Goal: Communication & Community: Answer question/provide support

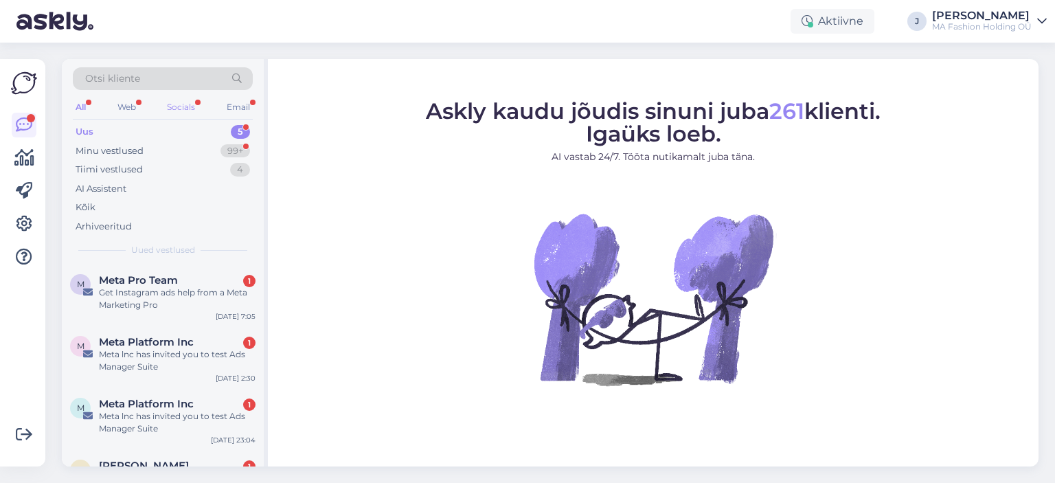
click at [187, 107] on div "Socials" at bounding box center [181, 107] width 34 height 18
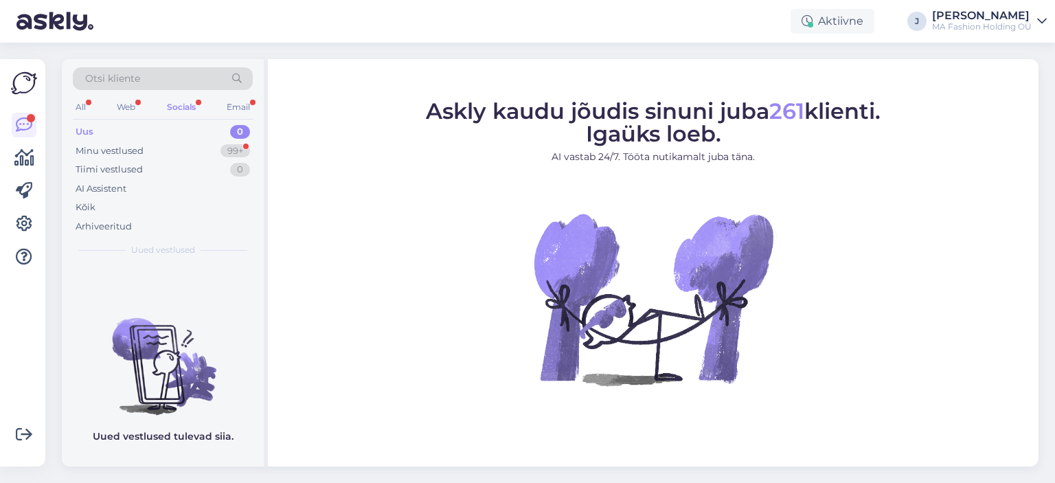
click at [184, 137] on div "Uus 0" at bounding box center [163, 131] width 180 height 19
click at [186, 146] on div "Minu vestlused 99+" at bounding box center [163, 151] width 180 height 19
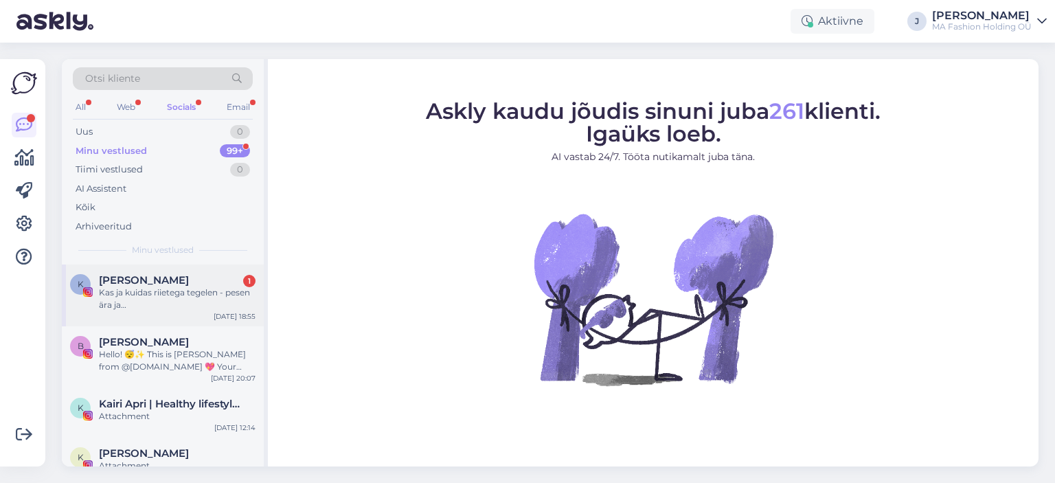
click at [220, 288] on div "Kas ja kuidas riietega tegelen - pesen ära ja saan tuua/jätta kuhugi? 😊" at bounding box center [177, 299] width 157 height 25
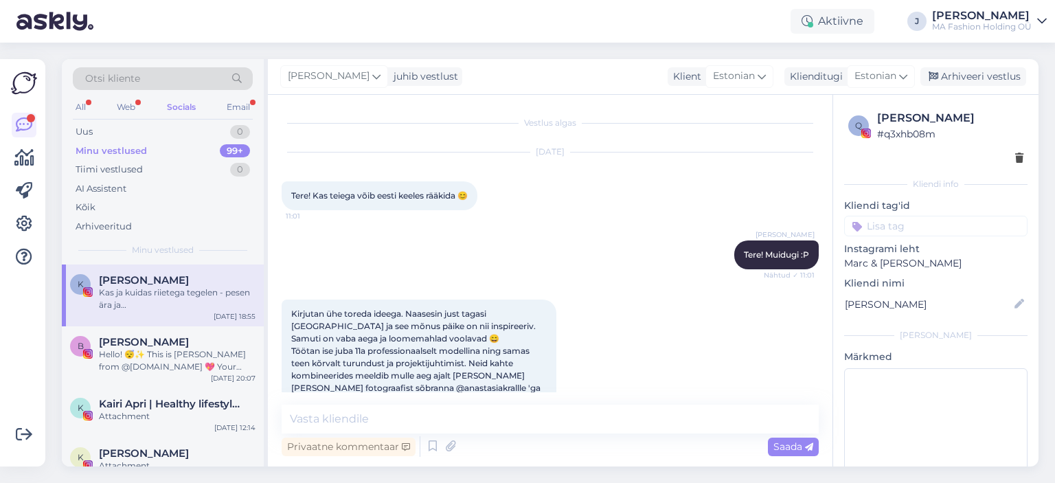
scroll to position [2787, 0]
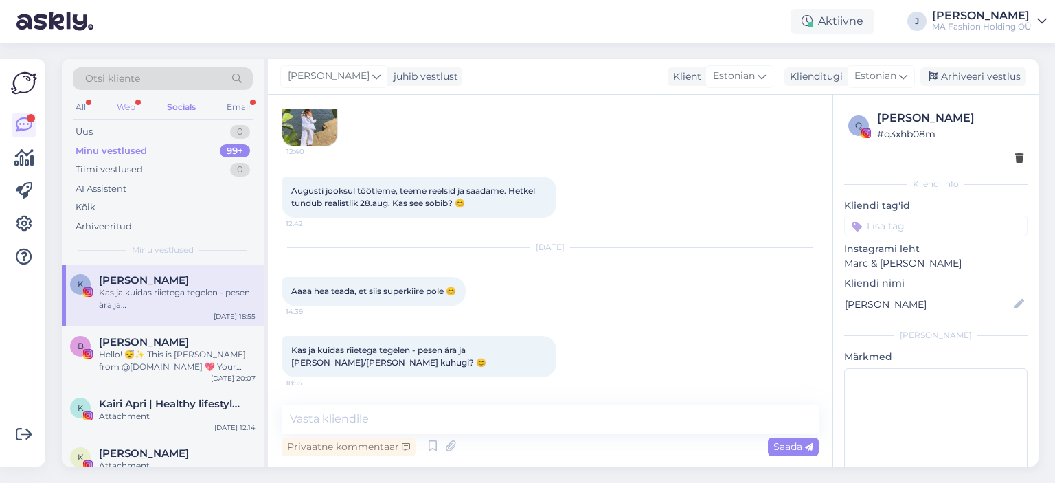
click at [122, 112] on div "Web" at bounding box center [126, 107] width 24 height 18
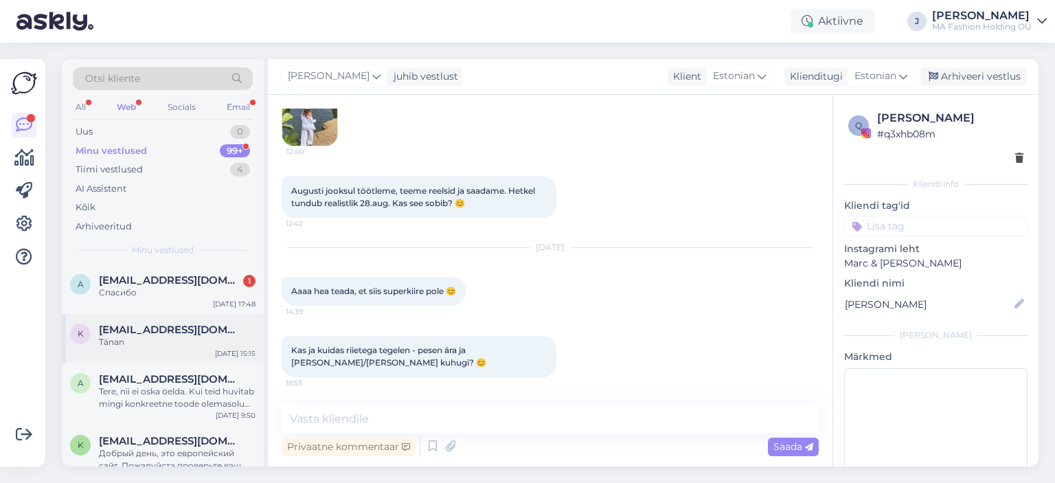
click at [179, 328] on span "[EMAIL_ADDRESS][DOMAIN_NAME]" at bounding box center [170, 330] width 143 height 12
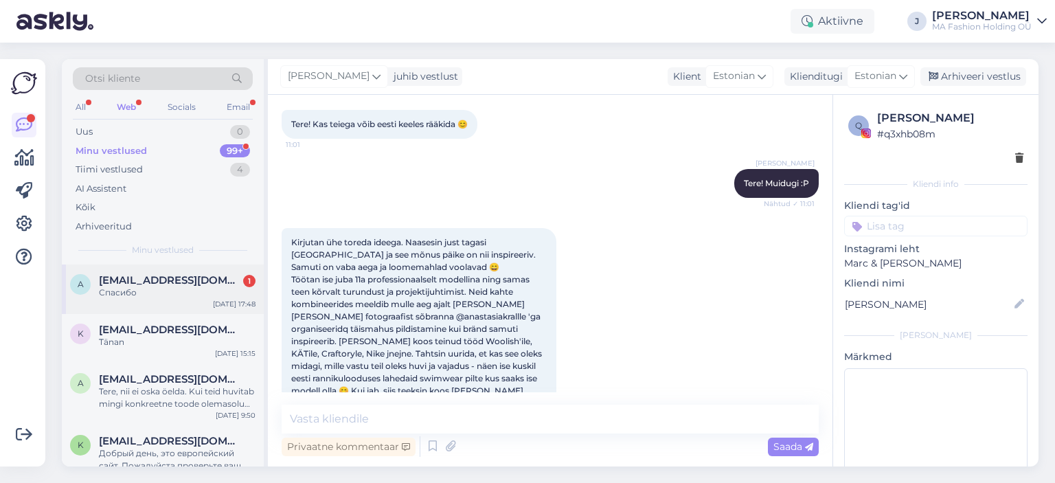
click at [176, 305] on div "a alusik1000@gmail.com 1 Спасибо Aug 18 17:48" at bounding box center [163, 289] width 202 height 49
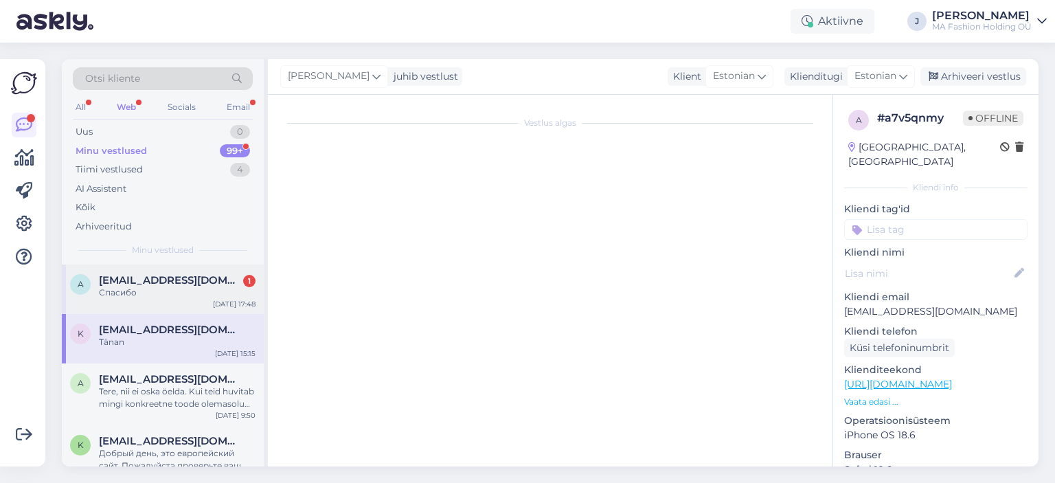
scroll to position [1354, 0]
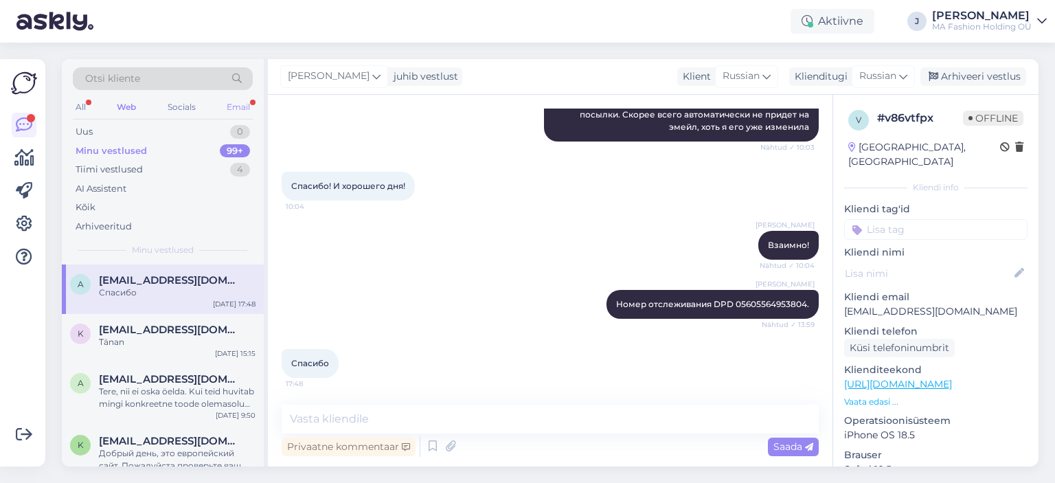
click at [225, 112] on div "Email" at bounding box center [238, 107] width 29 height 18
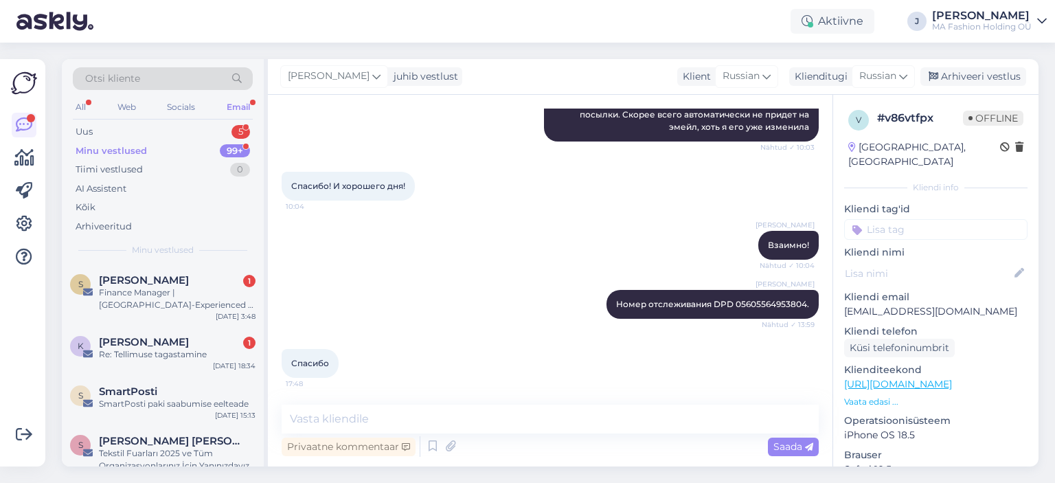
click at [183, 253] on span "Minu vestlused" at bounding box center [163, 250] width 62 height 12
click at [190, 269] on div "S Shibu Krishnan 1 Finance Manager | UAE-Experienced | IFRS & VAT | Auditing an…" at bounding box center [163, 296] width 202 height 62
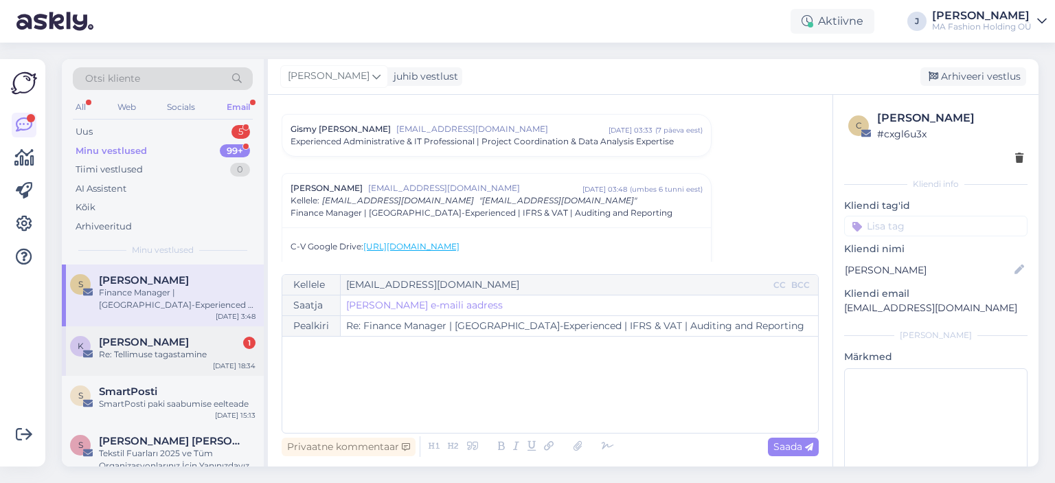
click at [203, 341] on div "Kaisa Männamaa 1" at bounding box center [177, 342] width 157 height 12
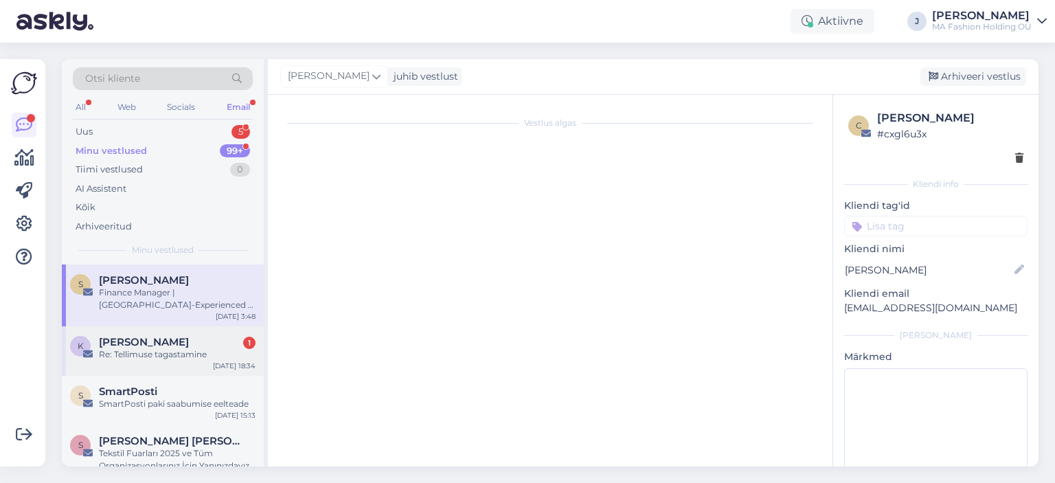
scroll to position [161, 0]
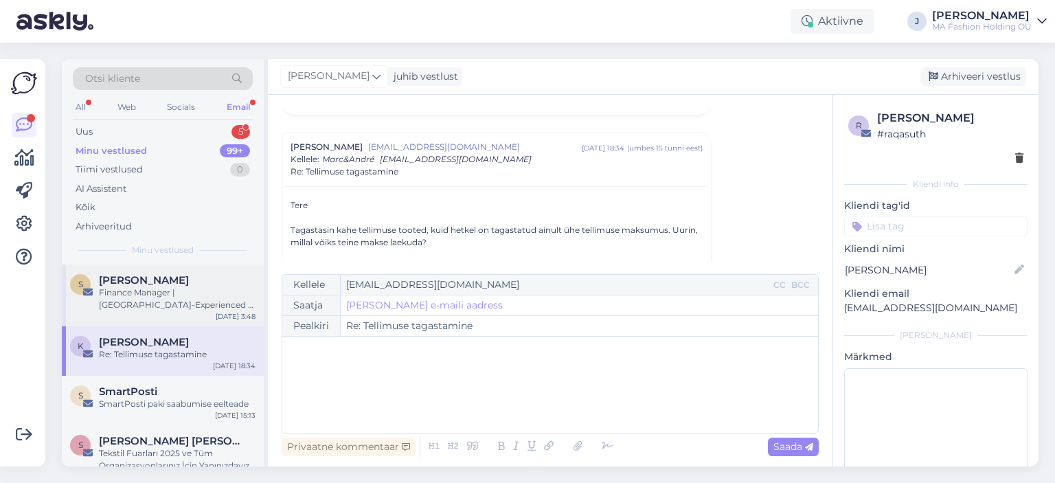
click at [193, 293] on div "Finance Manager | [GEOGRAPHIC_DATA]-Experienced | IFRS & VAT | Auditing and Rep…" at bounding box center [177, 299] width 157 height 25
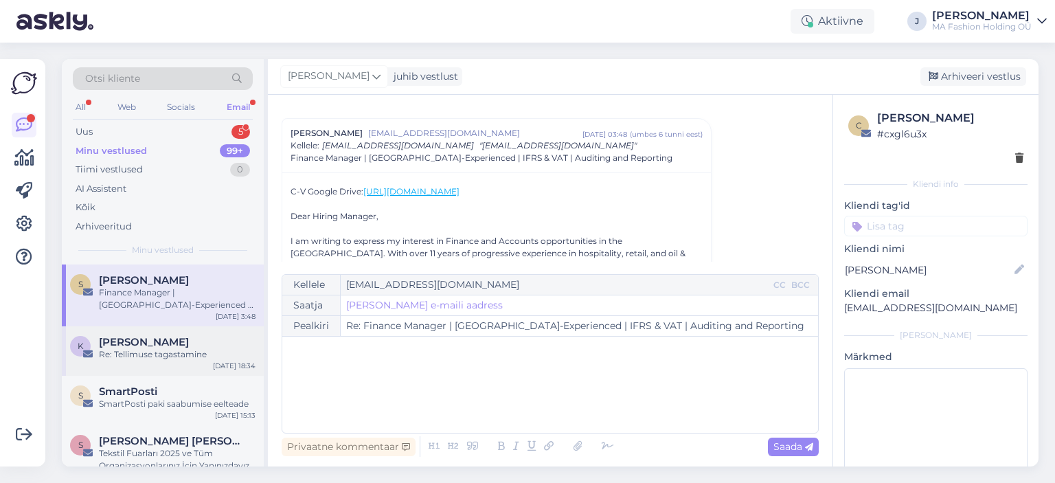
click at [207, 328] on div "K Kaisa Männamaa Re: Tellimuse tagastamine Aug 18 18:34" at bounding box center [163, 350] width 202 height 49
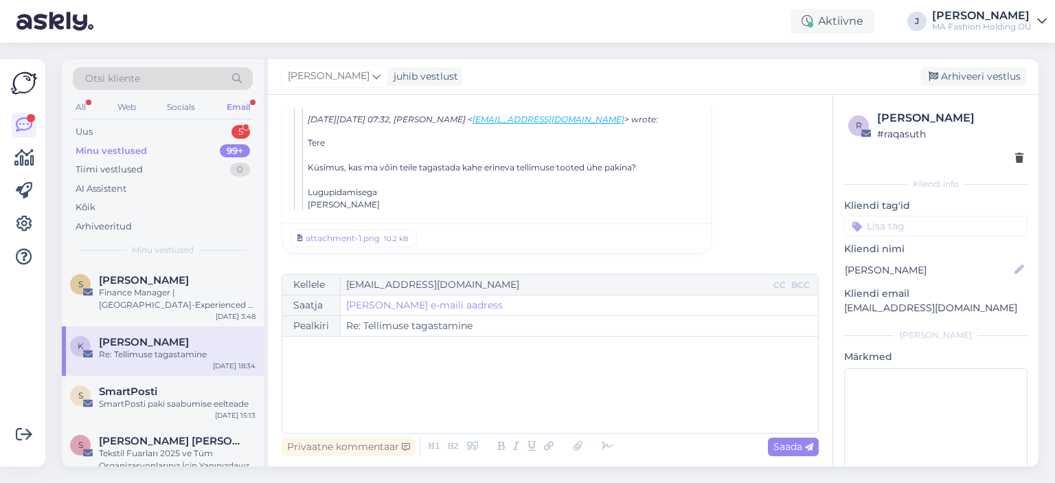
scroll to position [184, 0]
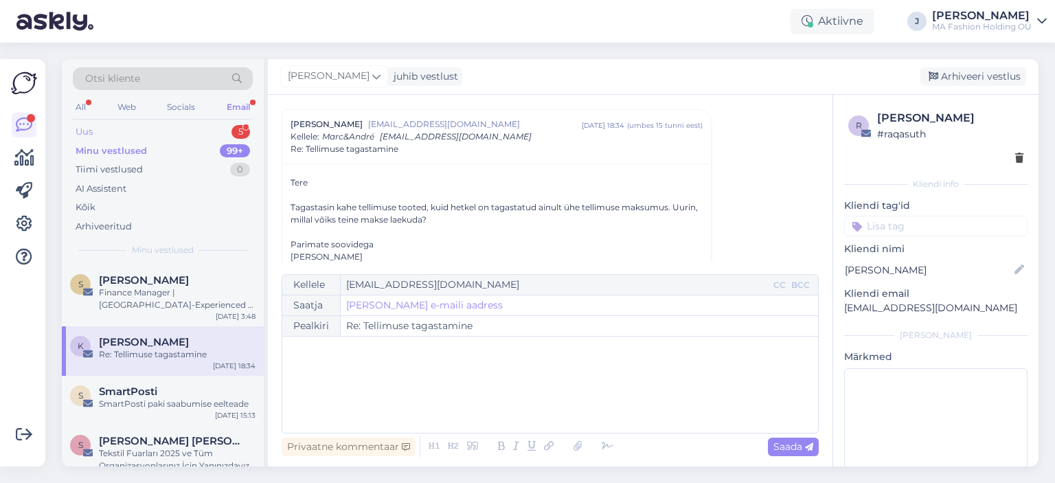
click at [181, 131] on div "Uus 5" at bounding box center [163, 131] width 180 height 19
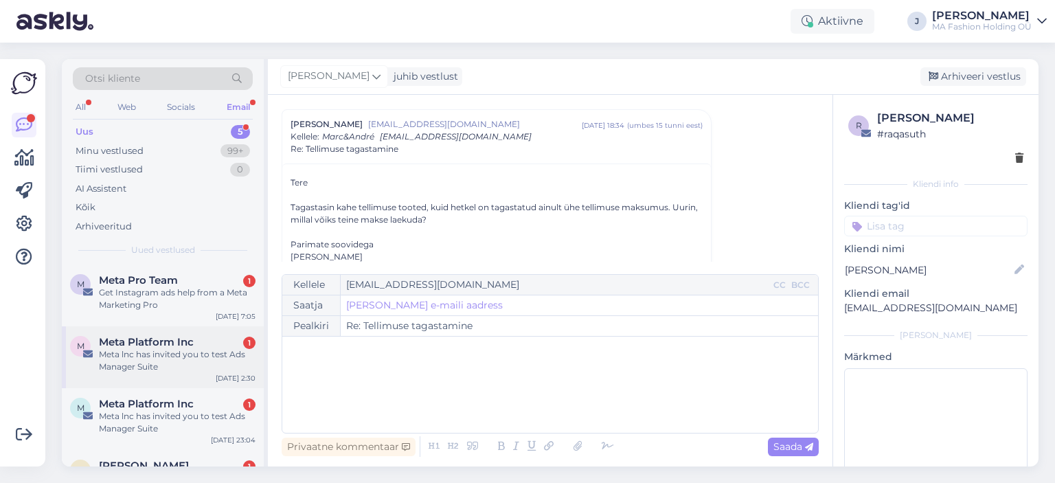
click at [175, 351] on div "Meta lnc has invited you to test Ads Manager Suite" at bounding box center [177, 360] width 157 height 25
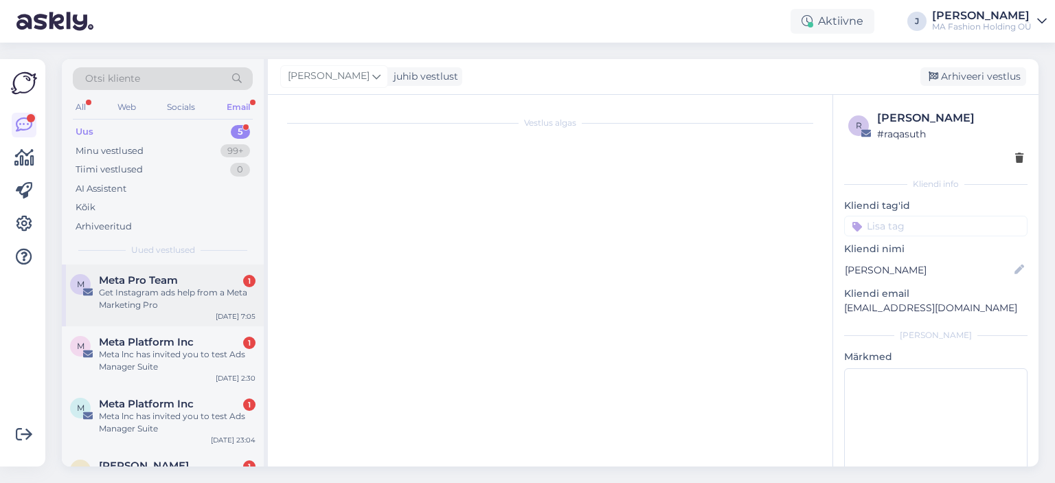
scroll to position [0, 0]
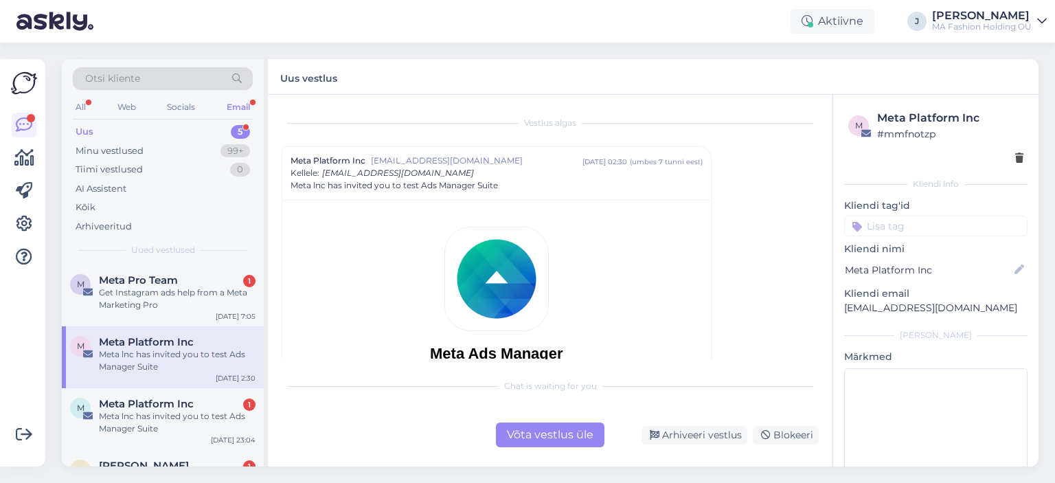
click at [502, 442] on div "Võta vestlus üle" at bounding box center [550, 435] width 109 height 25
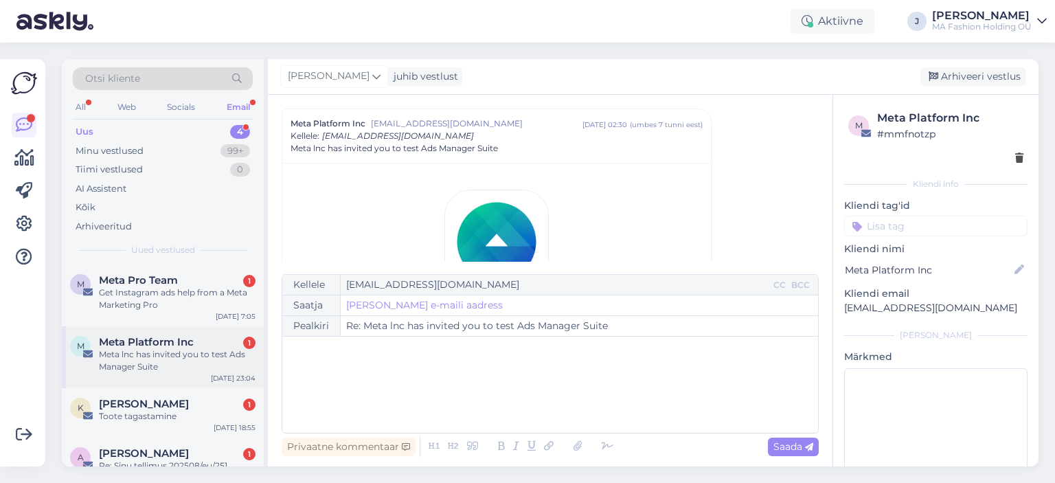
click at [183, 339] on span "Meta Platform Inc" at bounding box center [146, 342] width 95 height 12
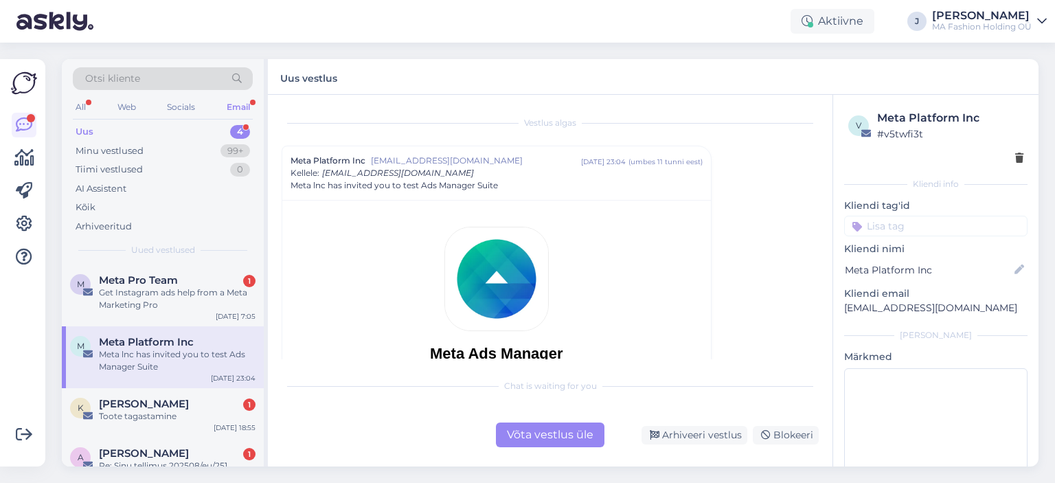
click at [517, 419] on div "Chat is waiting for you Võta vestlus üle Arhiveeri vestlus Blokeeri" at bounding box center [550, 410] width 537 height 76
click at [522, 427] on div "Võta vestlus üle" at bounding box center [550, 435] width 109 height 25
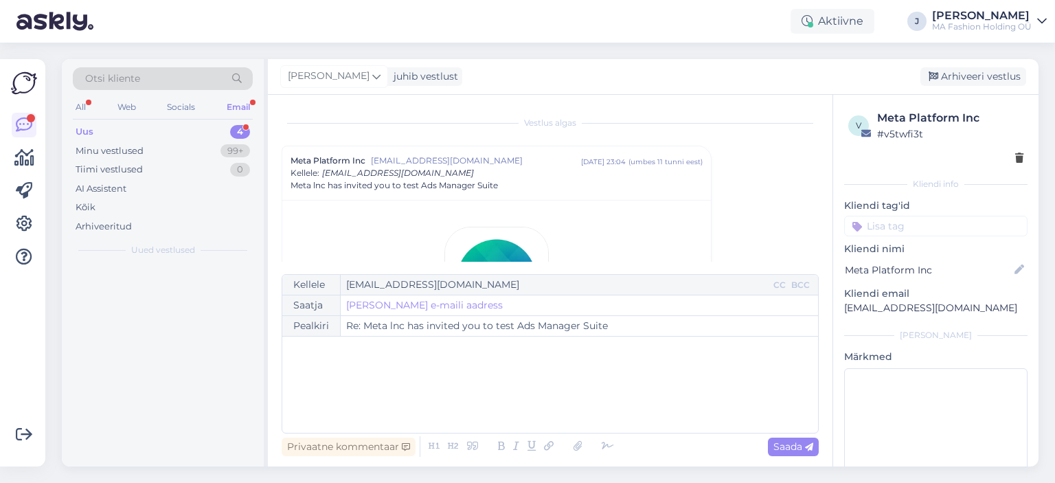
scroll to position [37, 0]
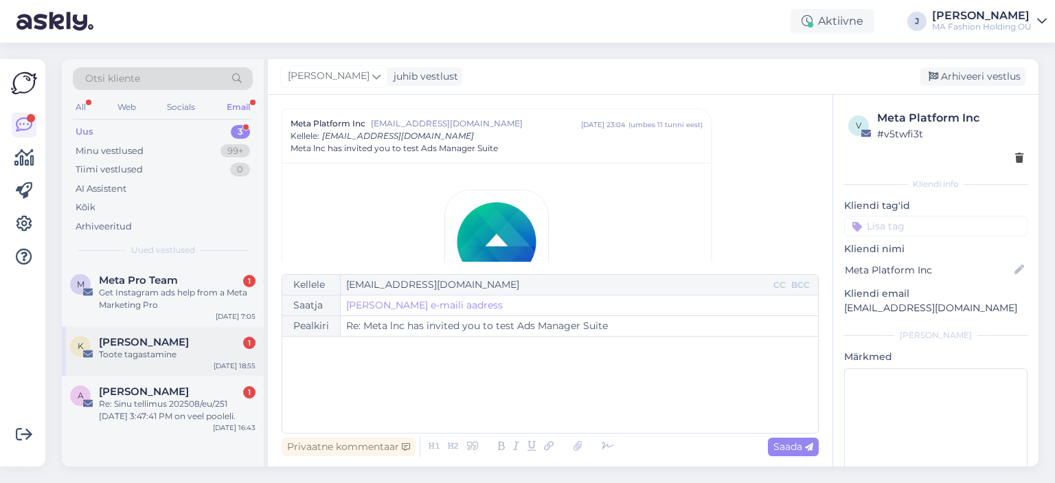
click at [225, 336] on div "Kairi Kütt 1" at bounding box center [177, 342] width 157 height 12
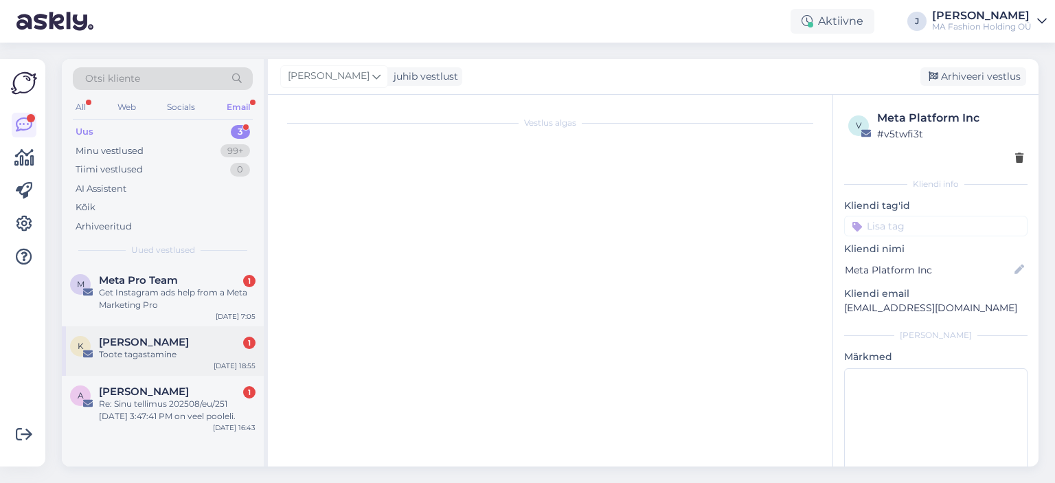
scroll to position [0, 0]
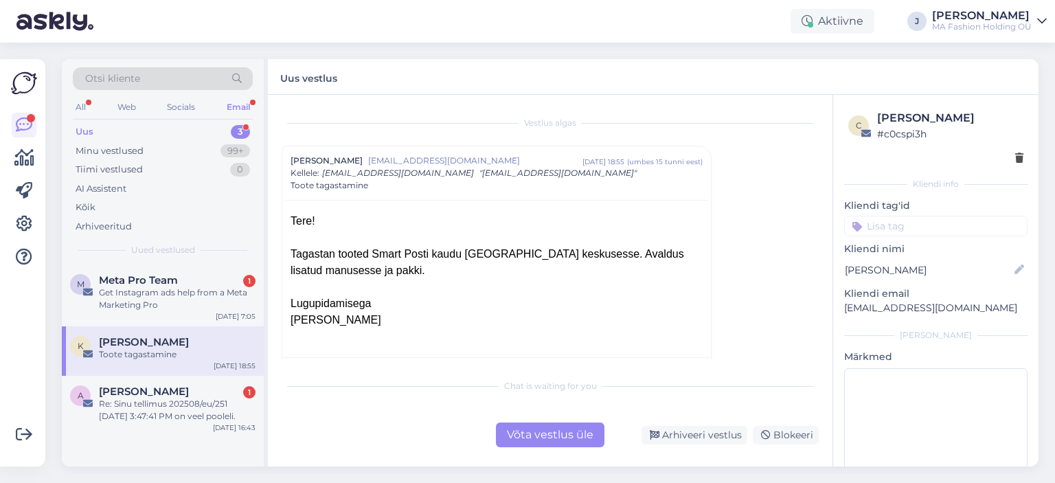
click at [553, 431] on div "Võta vestlus üle" at bounding box center [550, 435] width 109 height 25
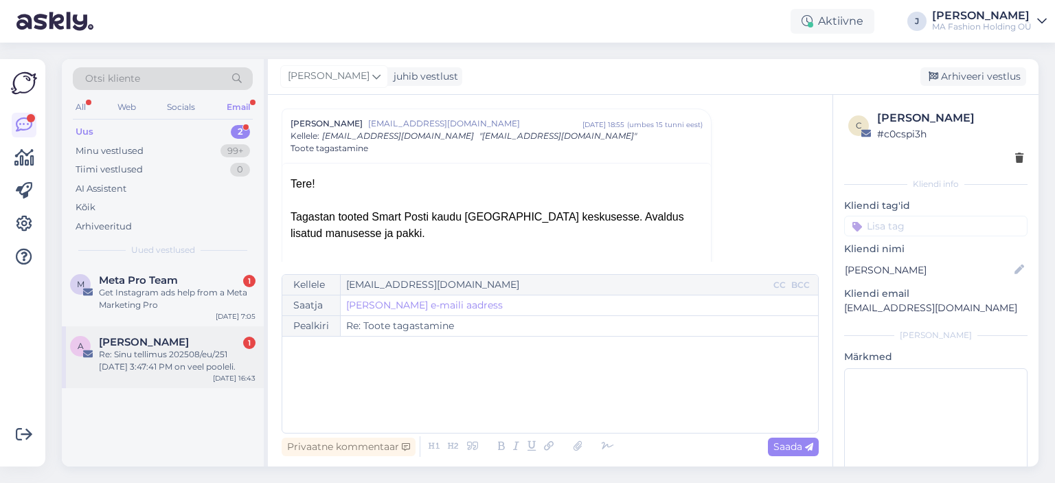
click at [216, 380] on div "[DATE] 16:43" at bounding box center [234, 378] width 43 height 10
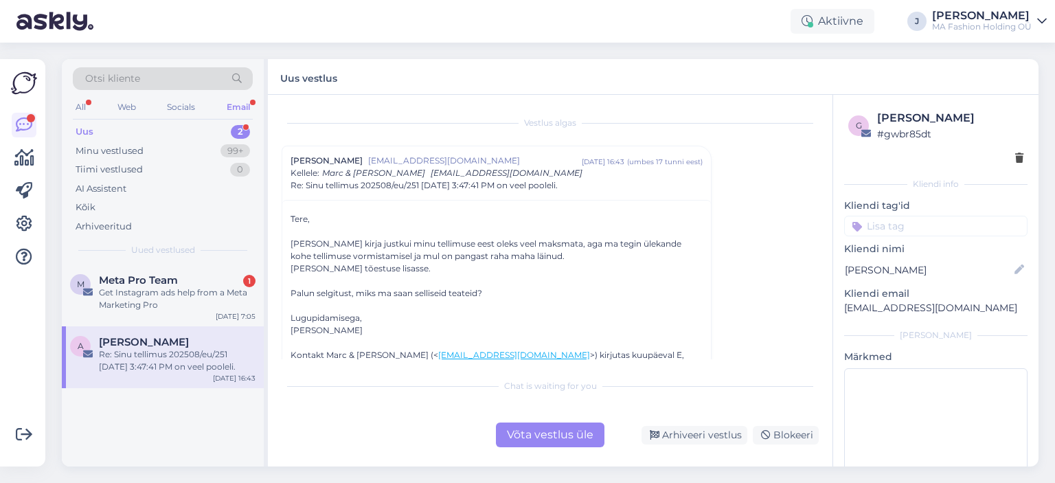
click at [495, 425] on div "Võta vestlus üle" at bounding box center [551, 435] width 120 height 25
click at [524, 431] on div "Võta vestlus üle" at bounding box center [550, 435] width 109 height 25
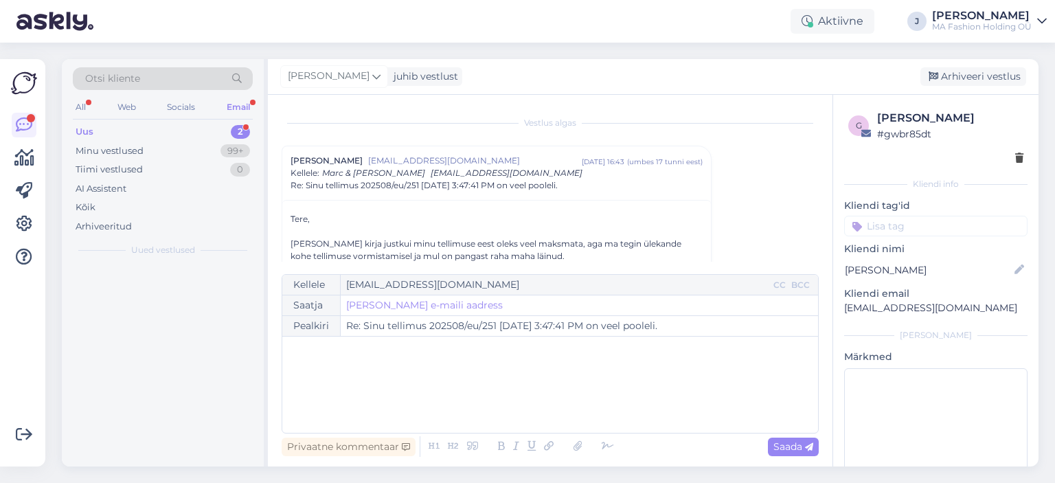
scroll to position [37, 0]
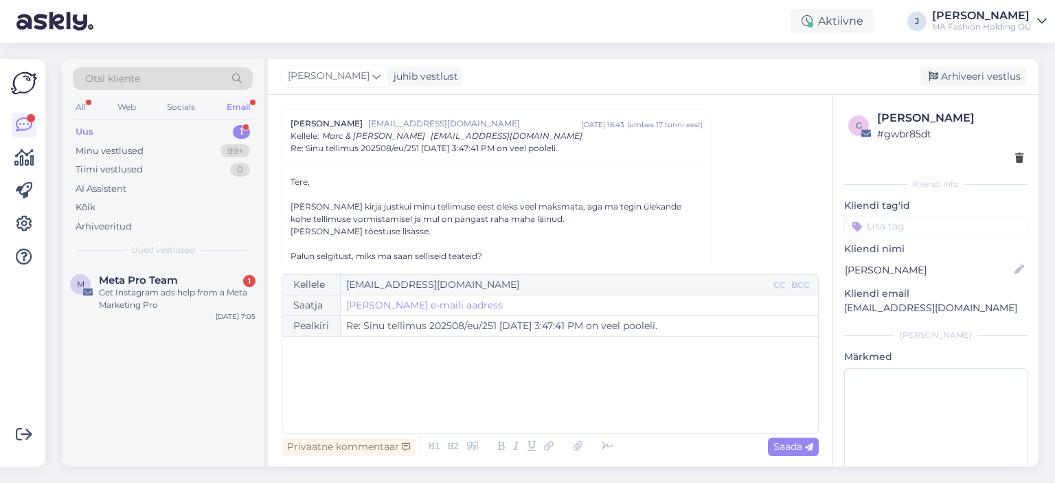
click at [155, 348] on div "M Meta Pro Team 1 Get Instagram ads help from a Meta Marketing Pro Aug 19 7:05" at bounding box center [163, 366] width 202 height 202
click at [159, 326] on div "M Meta Pro Team 1 Get Instagram ads help from a Meta Marketing Pro Aug 19 7:05" at bounding box center [163, 296] width 202 height 62
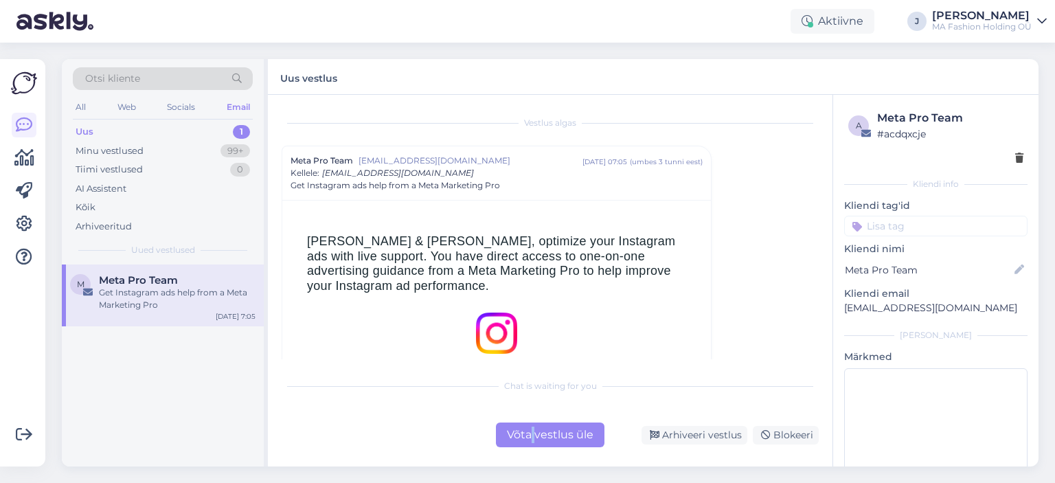
click at [537, 439] on div "Võta vestlus üle" at bounding box center [550, 435] width 109 height 25
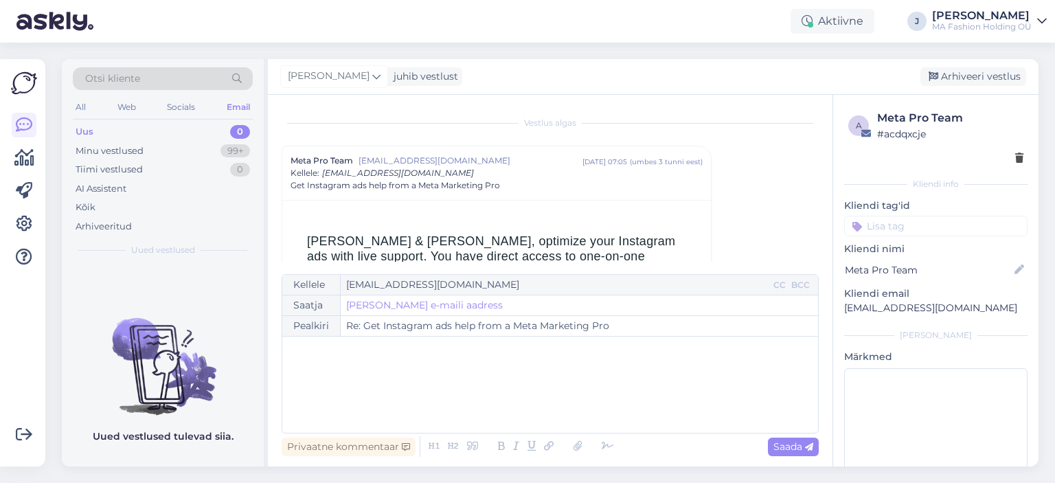
scroll to position [37, 0]
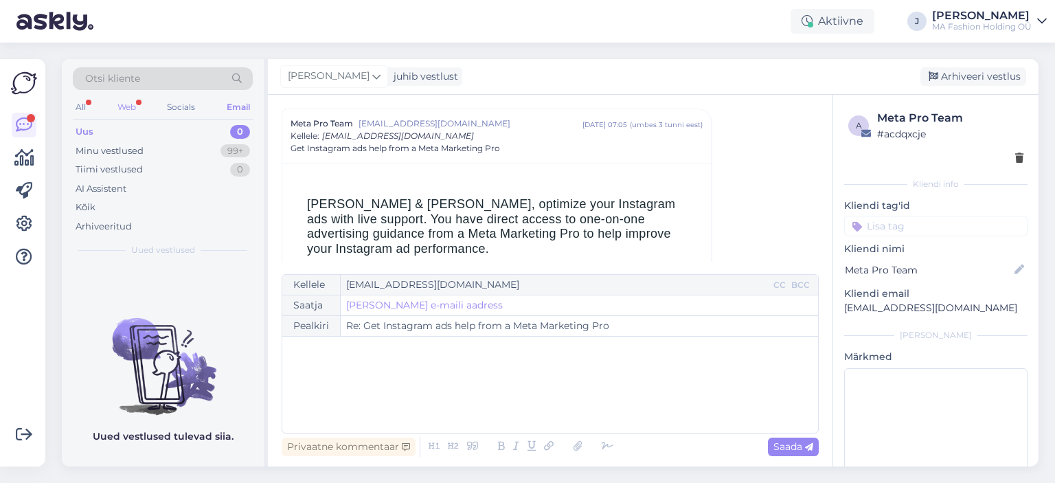
click at [135, 107] on div "Web" at bounding box center [127, 107] width 24 height 18
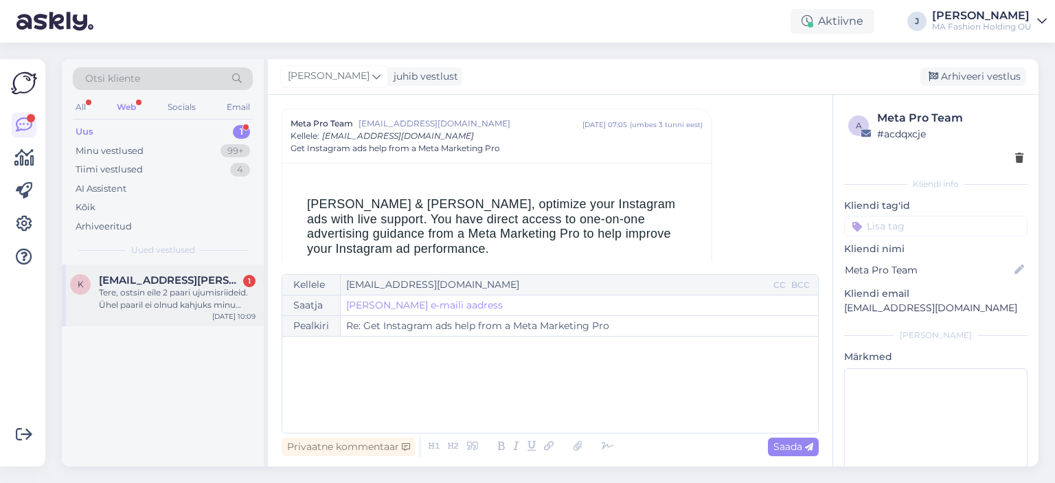
click at [173, 293] on div "Tere, ostsin eile 2 paari ujumisriideid. Ühel paaril ei olnud kahjuks minu suur…" at bounding box center [177, 299] width 157 height 25
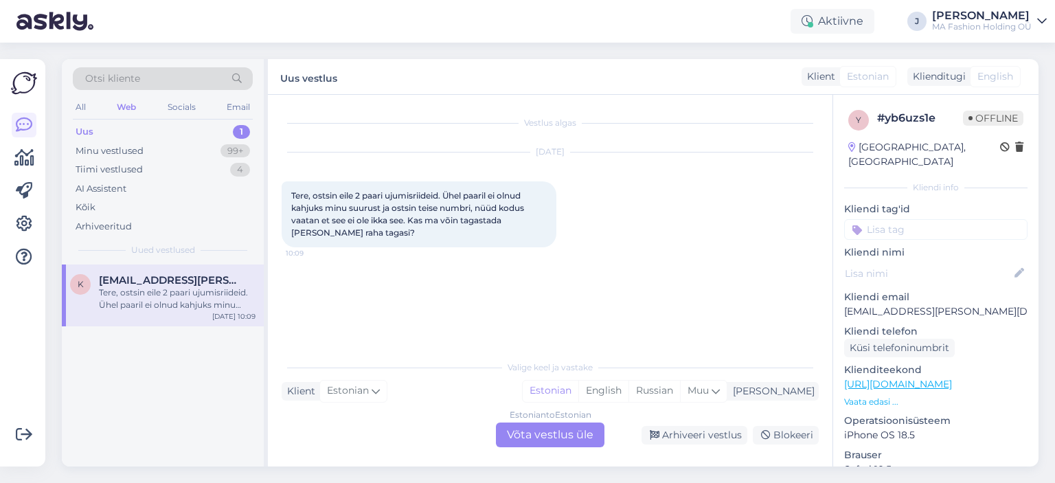
scroll to position [0, 0]
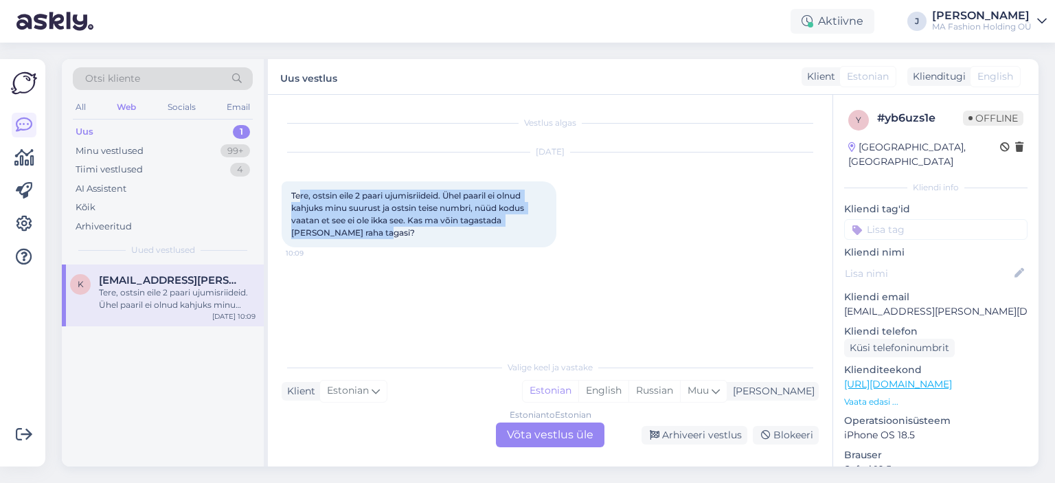
drag, startPoint x: 358, startPoint y: 233, endPoint x: 297, endPoint y: 186, distance: 77.0
click at [297, 186] on div "Tere, ostsin eile 2 paari ujumisriideid. Ühel paaril ei olnud kahjuks minu suur…" at bounding box center [419, 214] width 275 height 66
click at [328, 224] on span "Tere, ostsin eile 2 paari ujumisriideid. Ühel paaril ei olnud kahjuks minu suur…" at bounding box center [408, 213] width 235 height 47
drag, startPoint x: 349, startPoint y: 249, endPoint x: 290, endPoint y: 198, distance: 78.0
click at [291, 199] on div "Aug 19 2025 Tere, ostsin eile 2 paari ujumisriideid. Ühel paaril ei olnud kahju…" at bounding box center [550, 199] width 537 height 125
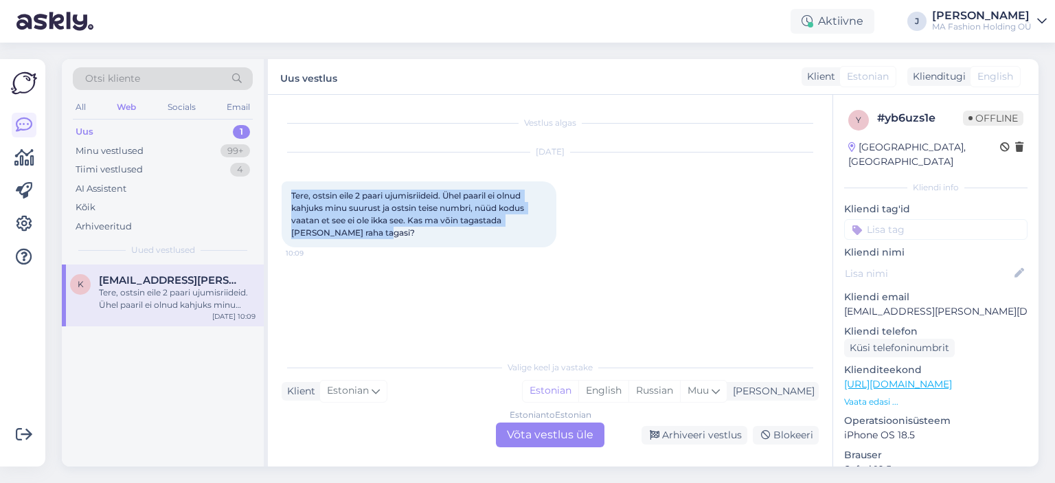
click at [317, 210] on span "Tere, ostsin eile 2 paari ujumisriideid. Ühel paaril ei olnud kahjuks minu suur…" at bounding box center [408, 213] width 235 height 47
drag, startPoint x: 364, startPoint y: 234, endPoint x: 283, endPoint y: 193, distance: 91.0
click at [289, 197] on div "Tere, ostsin eile 2 paari ujumisriideid. Ühel paaril ei olnud kahjuks minu suur…" at bounding box center [419, 214] width 275 height 66
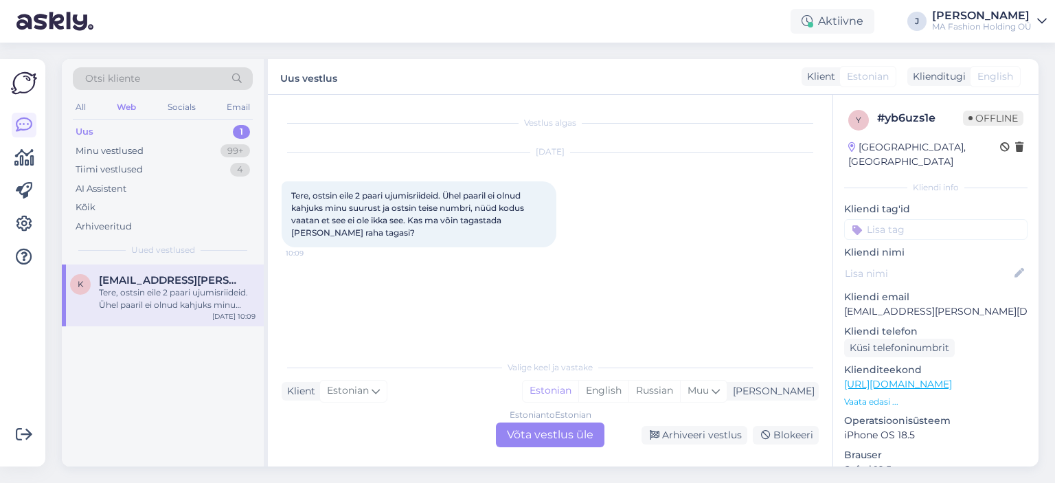
click at [548, 433] on div "Estonian to Estonian Võta vestlus üle" at bounding box center [550, 435] width 109 height 25
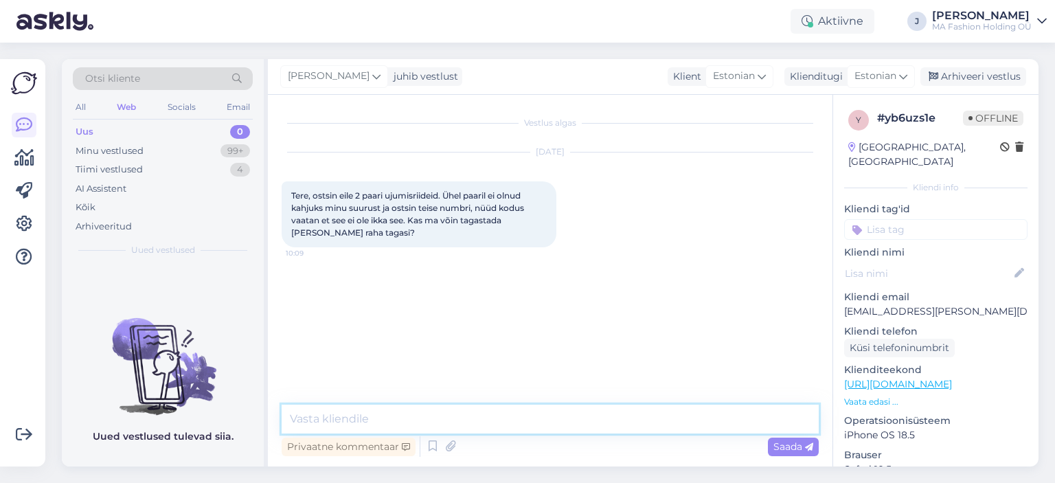
click at [513, 426] on textarea at bounding box center [550, 419] width 537 height 29
click at [434, 409] on textarea "Tere, jah ikka." at bounding box center [550, 419] width 537 height 29
paste textarea "https://marcandandre.eu/info/tagastamine/)"
drag, startPoint x: 474, startPoint y: 414, endPoint x: 483, endPoint y: 418, distance: 9.6
click at [476, 415] on textarea "Tere, jah ikka. Kogu tagastamis info https://marcandandre.eu/info/tagastamine/" at bounding box center [550, 419] width 537 height 29
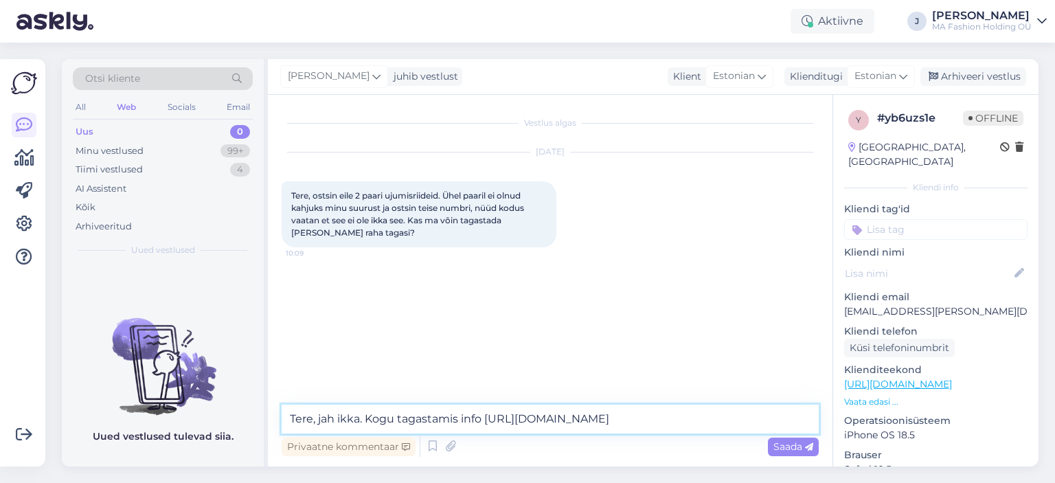
click at [483, 418] on textarea "Tere, jah ikka. Kogu tagastamis info https://marcandandre.eu/info/tagastamine/" at bounding box center [550, 419] width 537 height 29
click at [781, 416] on textarea "Tere, jah ikka. Kogu tagastamis info leiate siin https://marcandandre.eu/info/t…" at bounding box center [550, 419] width 537 height 29
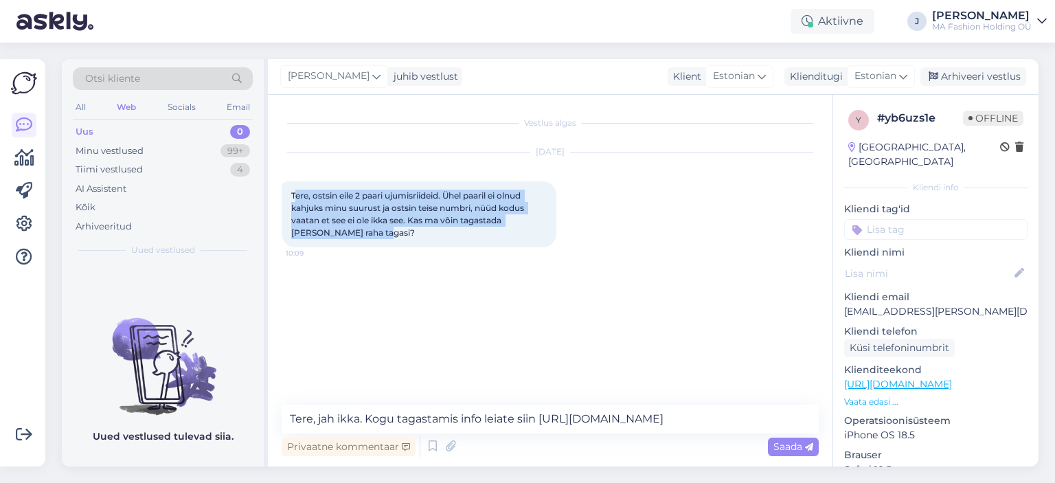
drag, startPoint x: 346, startPoint y: 234, endPoint x: 295, endPoint y: 189, distance: 68.6
click at [295, 190] on div "Tere, ostsin eile 2 paari ujumisriideid. Ühel paaril ei olnud kahjuks minu suur…" at bounding box center [419, 214] width 275 height 66
click at [366, 234] on div "Tere, ostsin eile 2 paari ujumisriideid. Ühel paaril ei olnud kahjuks minu suur…" at bounding box center [419, 214] width 275 height 66
drag, startPoint x: 366, startPoint y: 234, endPoint x: 295, endPoint y: 201, distance: 77.7
click at [295, 201] on div "Tere, ostsin eile 2 paari ujumisriideid. Ühel paaril ei olnud kahjuks minu suur…" at bounding box center [419, 214] width 275 height 66
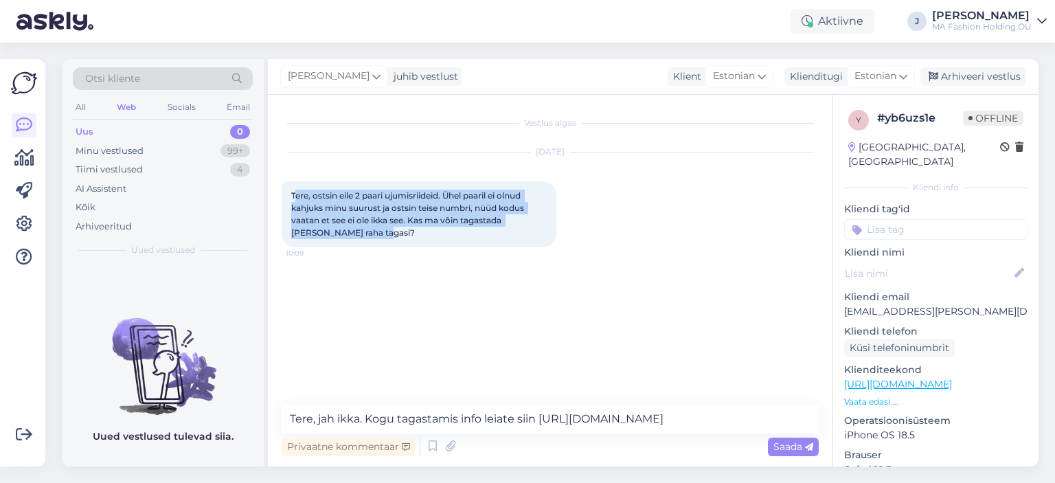
click at [377, 229] on div "Tere, ostsin eile 2 paari ujumisriideid. Ühel paaril ei olnud kahjuks minu suur…" at bounding box center [419, 214] width 275 height 66
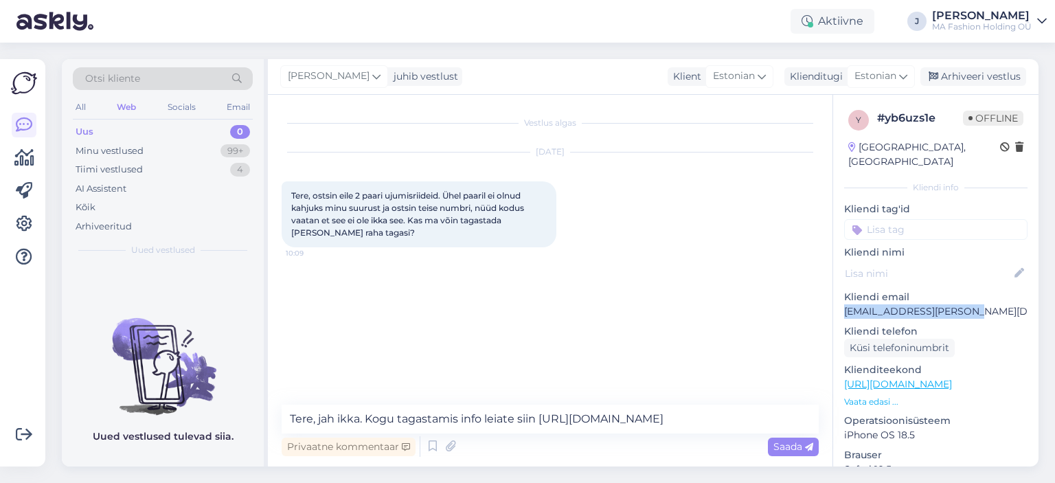
drag, startPoint x: 958, startPoint y: 297, endPoint x: 844, endPoint y: 298, distance: 113.4
click at [844, 304] on p "[EMAIL_ADDRESS][DOMAIN_NAME]" at bounding box center [935, 311] width 183 height 14
copy p "[EMAIL_ADDRESS][DOMAIN_NAME]"
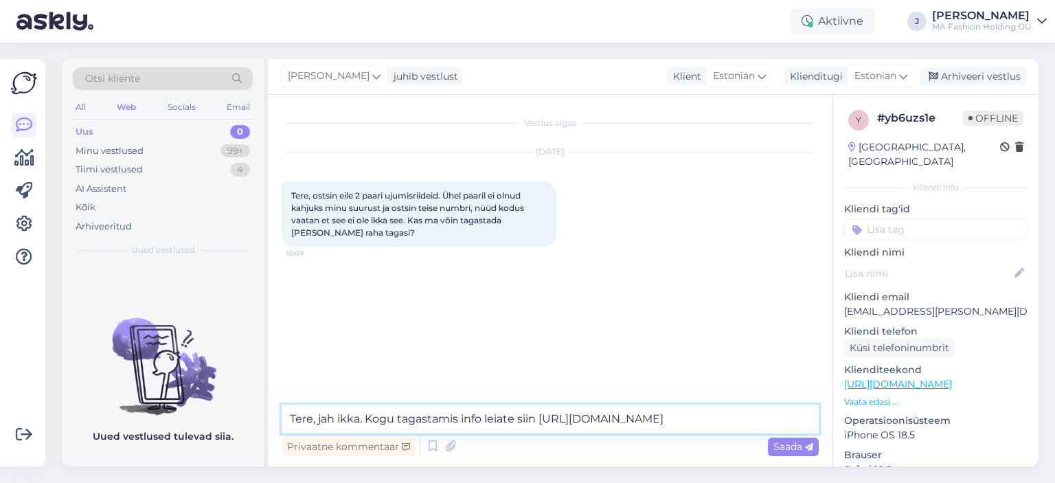
click at [324, 423] on textarea "Tere, jah ikka. Kogu tagastamis info leiate siin https://marcandandre.eu/info/t…" at bounding box center [550, 419] width 537 height 29
click at [319, 423] on textarea "Tere, jah ikka. Kogu tagastamis info leiate siin https://marcandandre.eu/info/t…" at bounding box center [550, 419] width 537 height 29
click at [318, 422] on textarea "Tere, jah ikka. Kogu tagastamis info leiate siin https://marcandandre.eu/info/t…" at bounding box center [550, 419] width 537 height 29
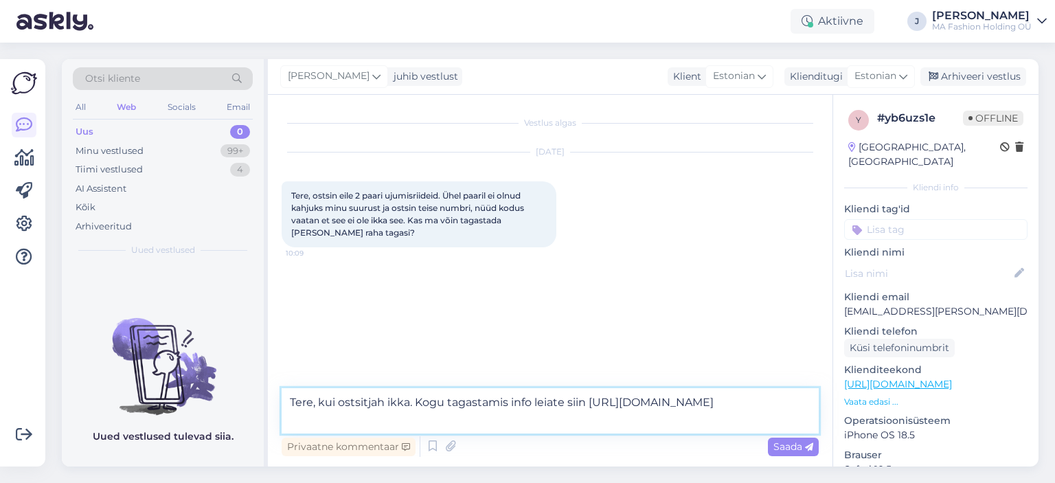
click at [524, 423] on textarea "Tere, kui ostsitjah ikka. Kogu tagastamis info leiate siin https://marcandandre…" at bounding box center [550, 410] width 537 height 45
drag, startPoint x: 537, startPoint y: 423, endPoint x: 317, endPoint y: 406, distance: 220.5
click at [317, 406] on textarea "Tere, kui ostsitjah ikka. Kogu tagastamis info leiate siin https://marcandandre…" at bounding box center [550, 410] width 537 height 45
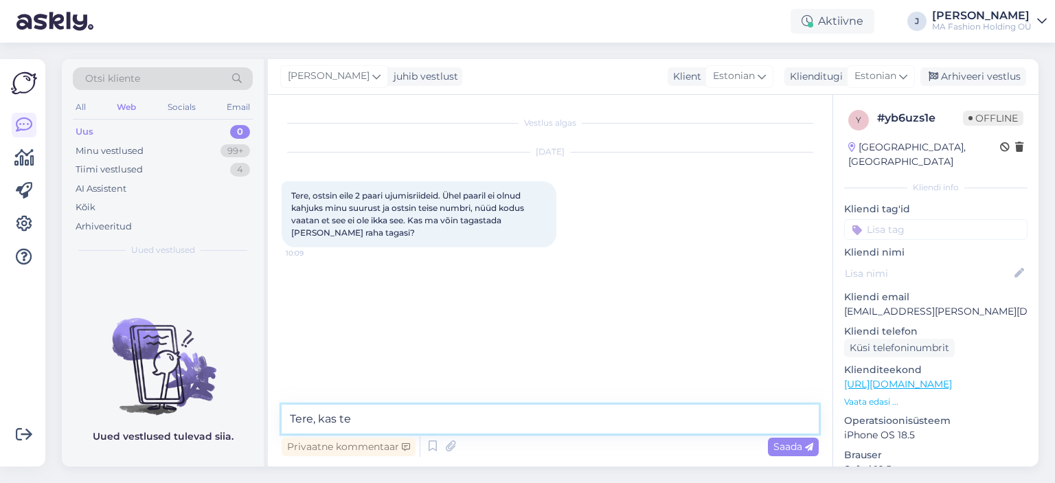
drag, startPoint x: 319, startPoint y: 416, endPoint x: 399, endPoint y: 414, distance: 79.1
click at [399, 414] on textarea "Tere, kas te" at bounding box center [550, 419] width 537 height 29
click at [336, 425] on textarea "Tere," at bounding box center [550, 419] width 537 height 29
click at [596, 427] on textarea "Tere, kas olete e-poes tellinud või ostsite meie esinduspoodides?" at bounding box center [550, 419] width 537 height 29
drag, startPoint x: 546, startPoint y: 422, endPoint x: 638, endPoint y: 421, distance: 92.1
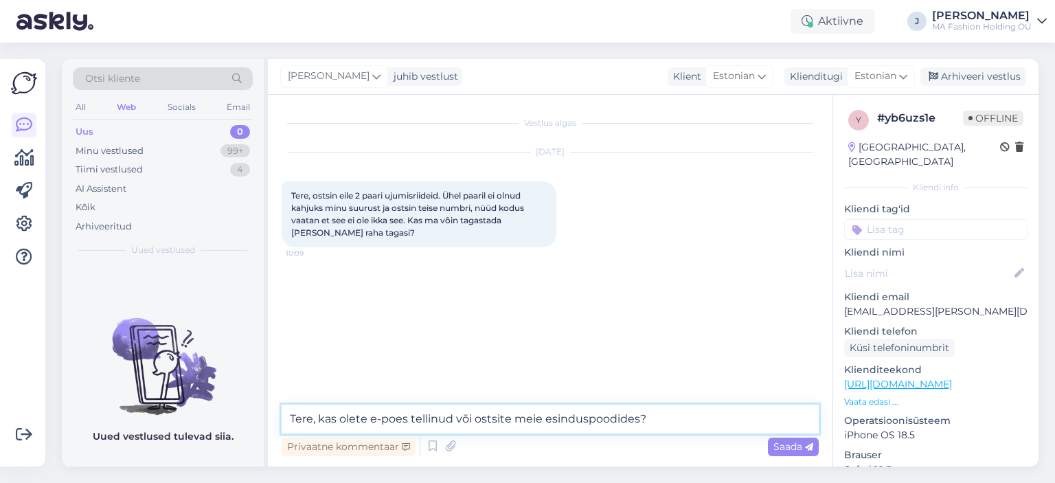
click at [638, 421] on textarea "Tere, kas olete e-poes tellinud või ostsite meie esinduspoodides?" at bounding box center [550, 419] width 537 height 29
click at [640, 413] on textarea "Tere, kas olete e-poes tellinud või ostsite meie esinduspoodides?" at bounding box center [550, 419] width 537 height 29
click at [617, 420] on textarea "Tere, kas olete e-poes tellinud või ostsite meie esinduspoodides?" at bounding box center [550, 419] width 537 height 29
drag, startPoint x: 613, startPoint y: 418, endPoint x: 645, endPoint y: 420, distance: 32.3
click at [645, 420] on textarea "Tere, kas olete e-poes tellinud või ostsite meie esinduspoodides?" at bounding box center [550, 419] width 537 height 29
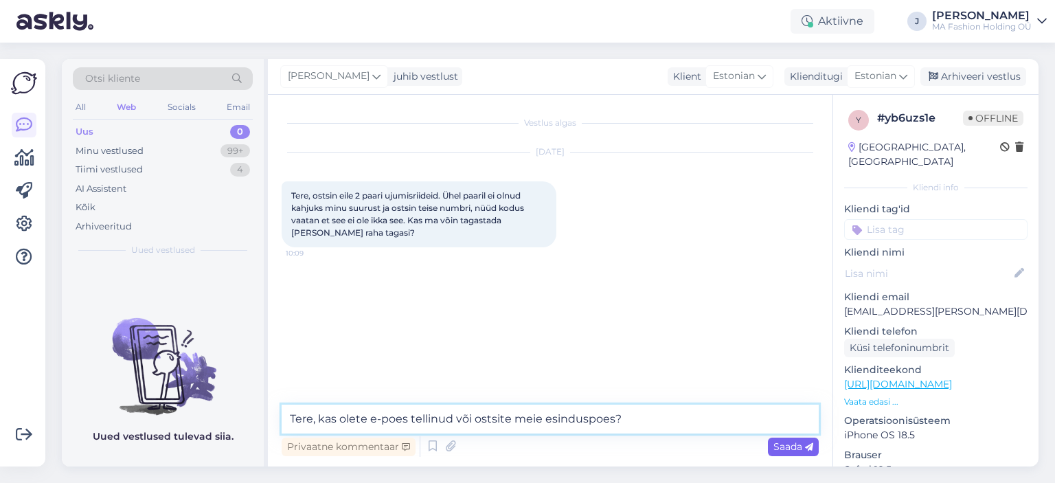
type textarea "Tere, kas olete e-poes tellinud või ostsite meie esinduspoes?"
click at [781, 447] on span "Saada" at bounding box center [794, 446] width 40 height 12
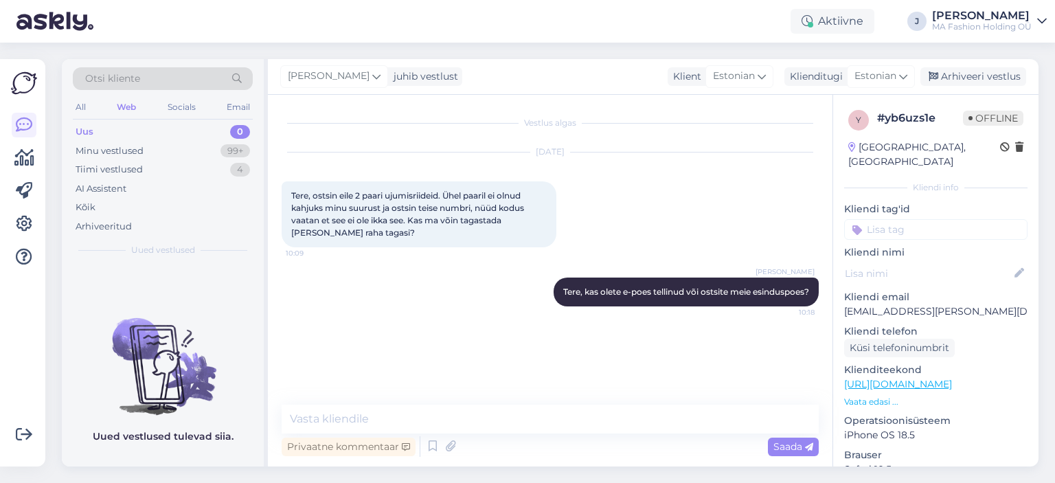
click at [554, 355] on div "Vestlus algas Aug 19 2025 Tere, ostsin eile 2 paari ujumisriideid. Ühel paaril …" at bounding box center [557, 251] width 550 height 284
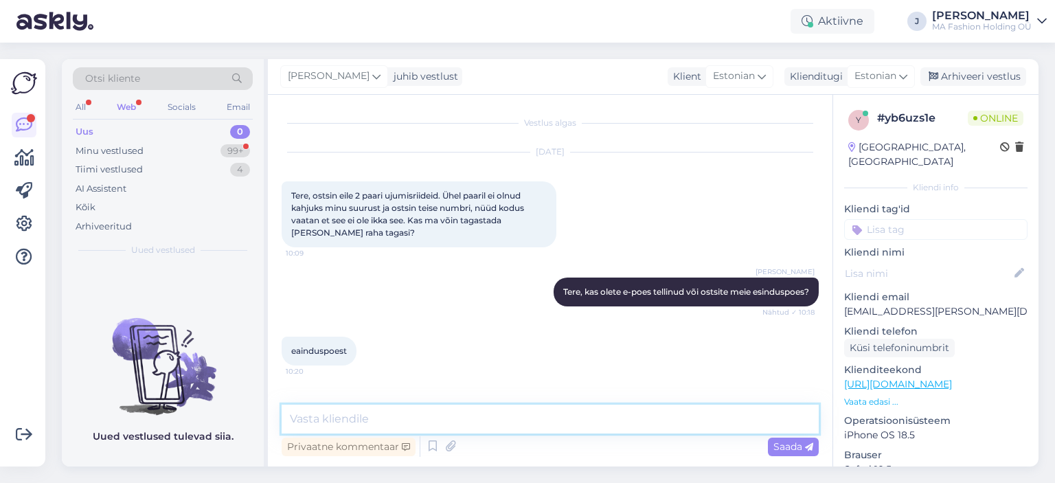
click at [388, 423] on textarea at bounding box center [550, 419] width 537 height 29
paste textarea "est.retail@marcandandre.com"
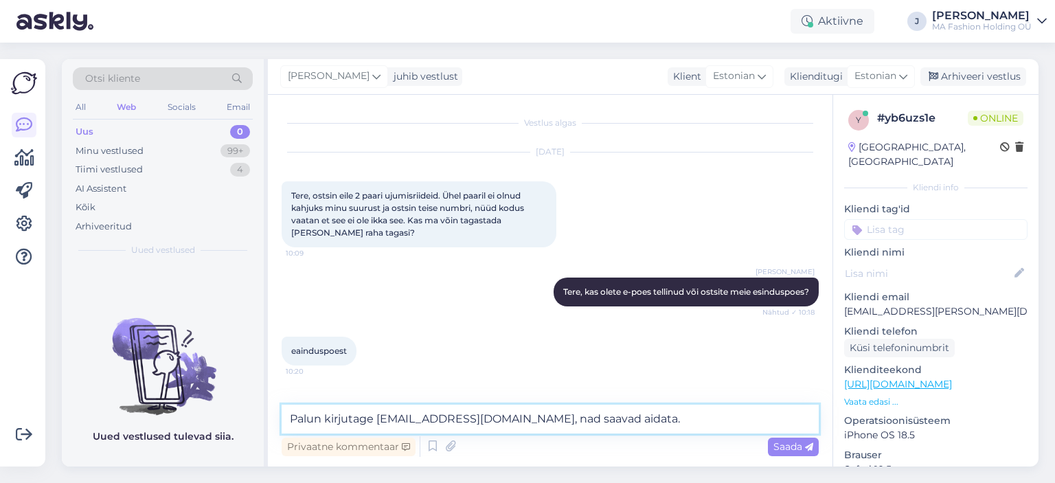
drag, startPoint x: 551, startPoint y: 417, endPoint x: 631, endPoint y: 419, distance: 80.4
click at [647, 423] on textarea "Palun kirjutage est.retail@marcandandre.com, nad saavad aidata." at bounding box center [550, 419] width 537 height 29
click at [587, 414] on textarea "Palun kirjutage est.retail@marcandandre.com, nad saavad aidata." at bounding box center [550, 419] width 537 height 29
drag, startPoint x: 572, startPoint y: 423, endPoint x: 682, endPoint y: 425, distance: 110.0
click at [682, 425] on textarea "Palun kirjutage est.retail@marcandandre.com, nad saavad aidata." at bounding box center [550, 419] width 537 height 29
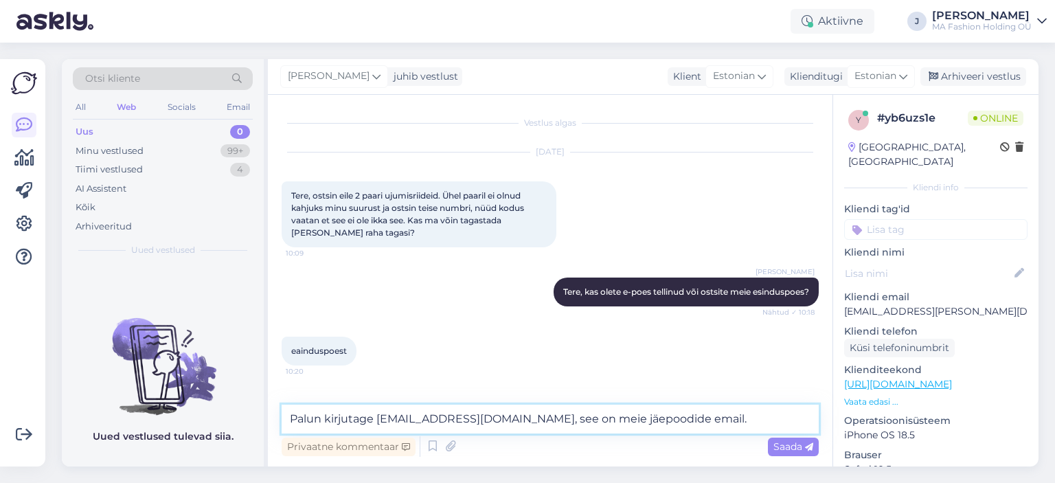
click at [638, 423] on textarea "Palun kirjutage est.retail@marcandandre.com, see on meie jäepoodide email." at bounding box center [550, 419] width 537 height 29
click at [635, 421] on textarea "Palun kirjutage est.retail@marcandandre.com, see on meie jäepoodide email." at bounding box center [550, 419] width 537 height 29
drag, startPoint x: 717, startPoint y: 424, endPoint x: 10, endPoint y: 366, distance: 709.4
click at [8, 363] on div "Võimalused Veendu, et Askly loob sulle väärtust. Sulge Ühenda FB ja IG sõnumid …" at bounding box center [527, 263] width 1055 height 440
paste textarea "võtke meie jaepoodidega ühendust aadressil est.retail@marcandandre.com"
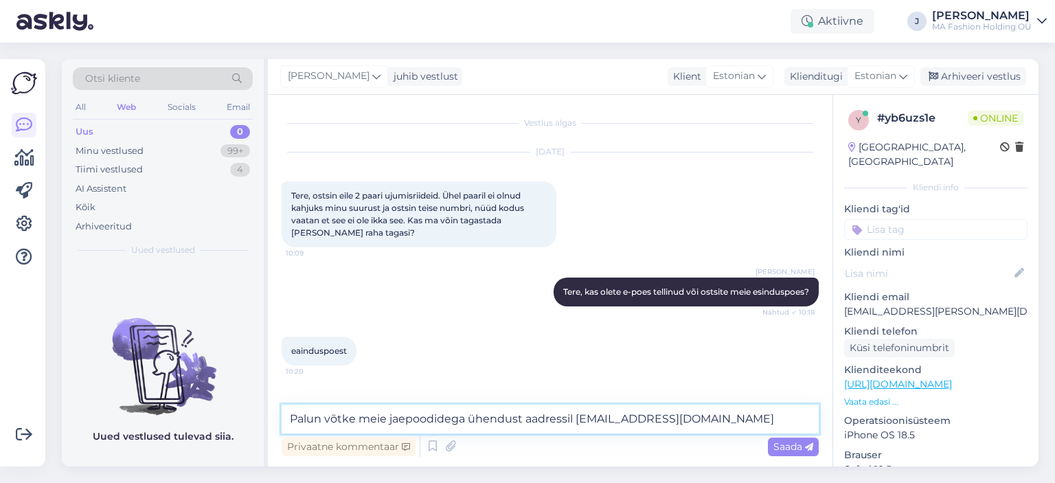
click at [464, 418] on textarea "Palun võtke meie jaepoodidega ühendust aadressil est.retail@marcandandre.com" at bounding box center [550, 419] width 537 height 29
click at [601, 422] on textarea "Palun võtke meie jaepoodide juhiga ühendust aadressil est.retail@marcandandre.c…" at bounding box center [550, 419] width 537 height 29
drag, startPoint x: 675, startPoint y: 427, endPoint x: 683, endPoint y: 428, distance: 8.4
click at [674, 427] on textarea "Palun võtke meie jaepoodide juhiga ühendust aadressil est.retail@marcandandre.c…" at bounding box center [550, 419] width 537 height 29
click at [688, 427] on textarea "Palun võtke meie jaepoodide juhiga ühendust aadressil est.retail@marcandandre.c…" at bounding box center [550, 419] width 537 height 29
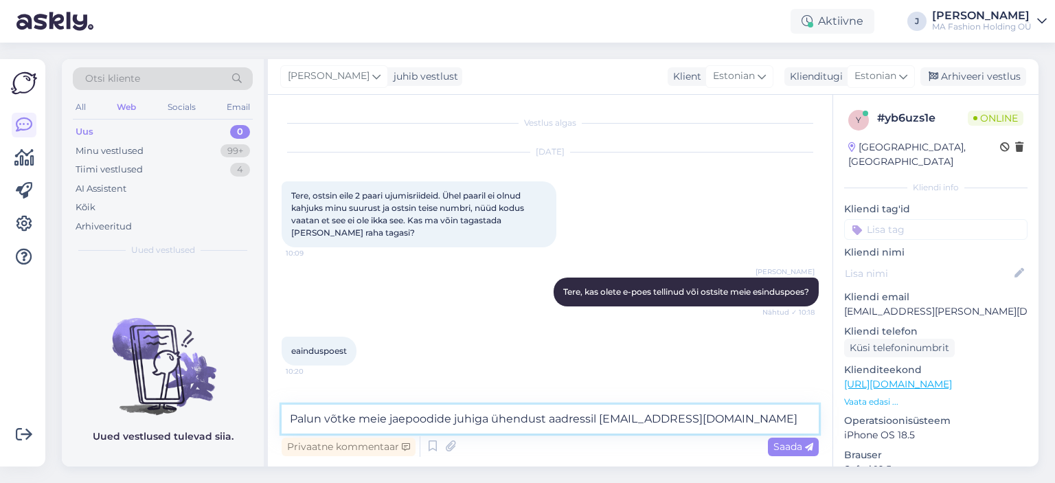
click at [772, 420] on textarea "Palun võtke meie jaepoodide juhiga ühendust aadressil est.retail@marcandandre.c…" at bounding box center [550, 419] width 537 height 29
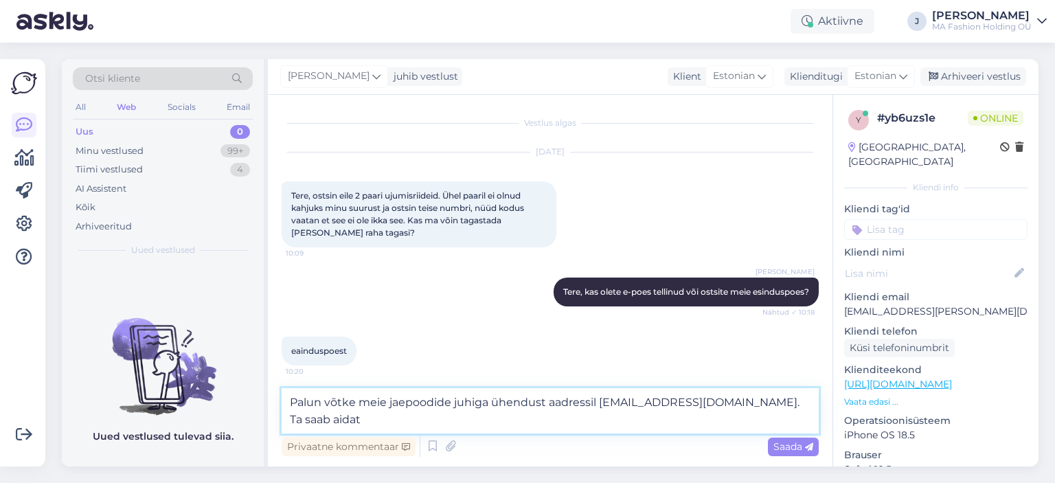
type textarea "Palun võtke meie jaepoodide juhiga ühendust aadressil [EMAIL_ADDRESS][DOMAIN_NA…"
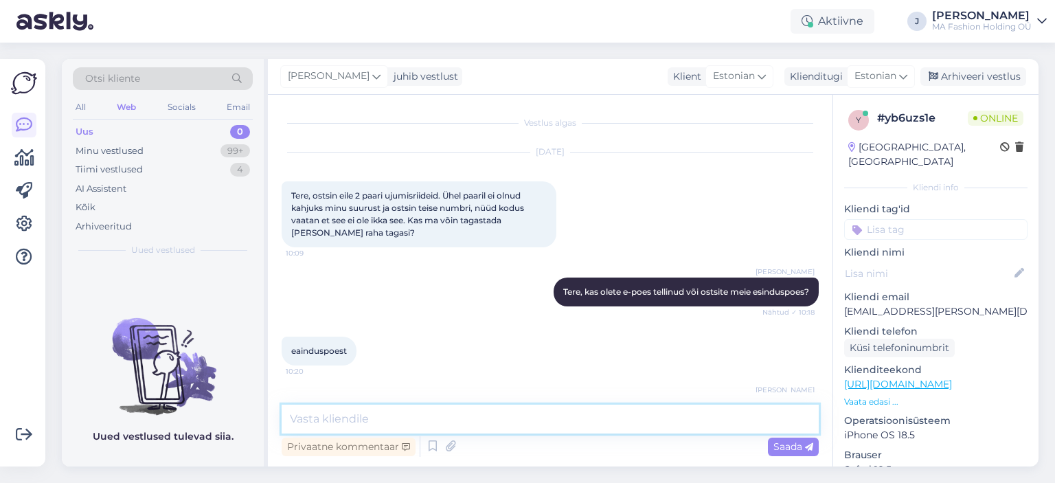
scroll to position [59, 0]
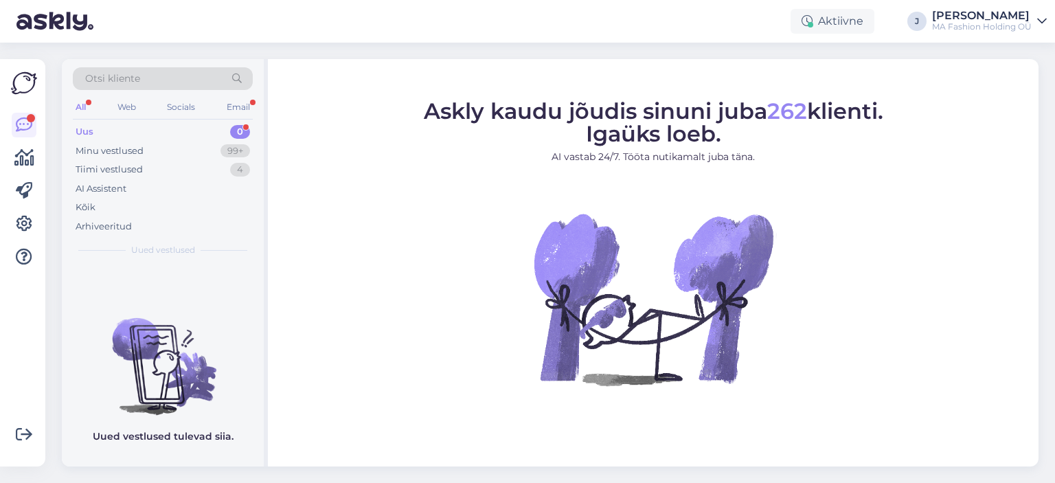
click at [198, 122] on div "Uus 0" at bounding box center [163, 131] width 180 height 19
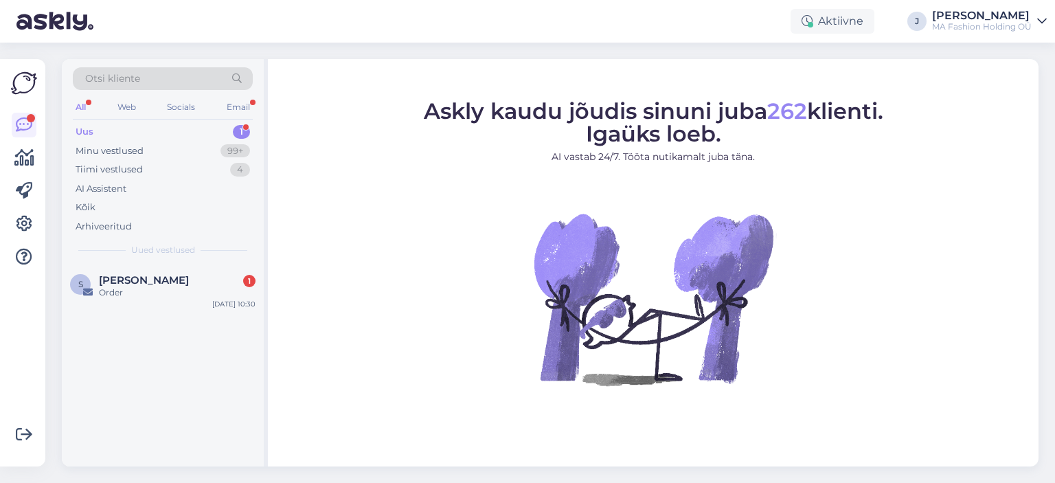
click at [198, 137] on div "Uus 1" at bounding box center [163, 131] width 180 height 19
click at [186, 293] on div "Order" at bounding box center [177, 293] width 157 height 12
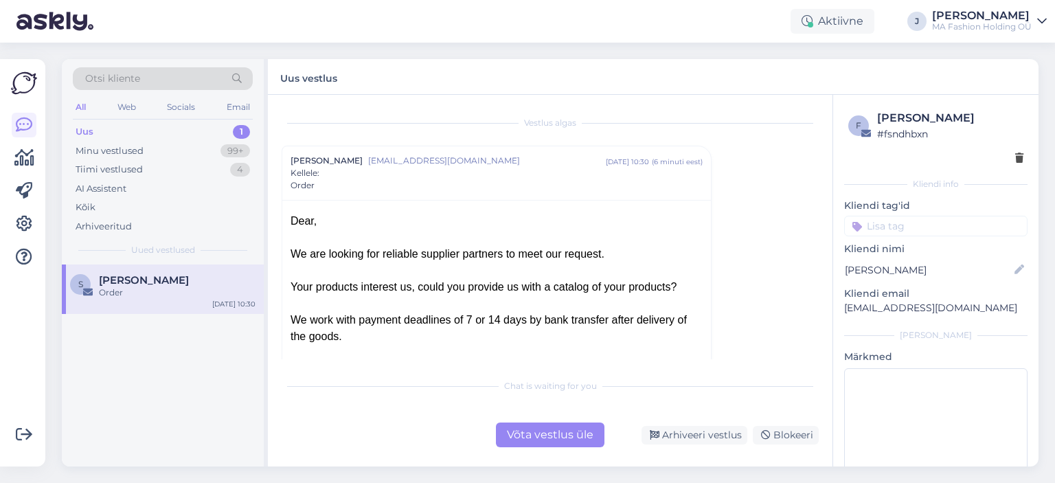
click at [561, 417] on div "Chat is waiting for you Võta vestlus üle Arhiveeri vestlus Blokeeri" at bounding box center [550, 410] width 537 height 76
click at [555, 425] on div "Võta vestlus üle" at bounding box center [550, 435] width 109 height 25
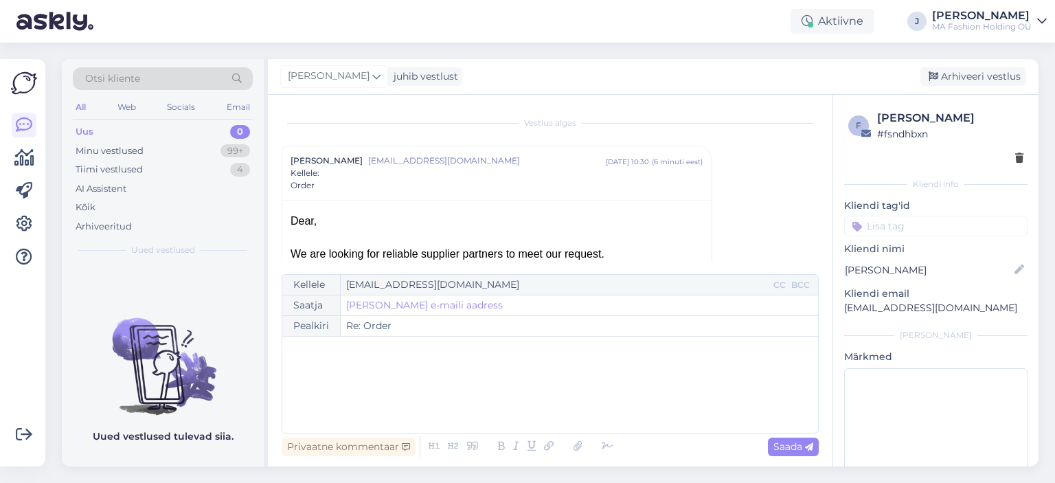
scroll to position [37, 0]
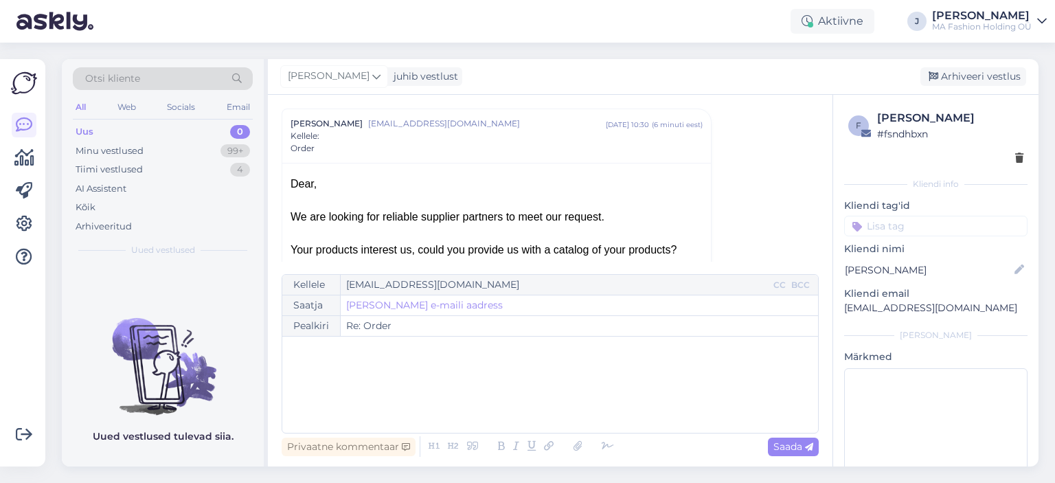
click at [544, 439] on icon at bounding box center [549, 446] width 18 height 19
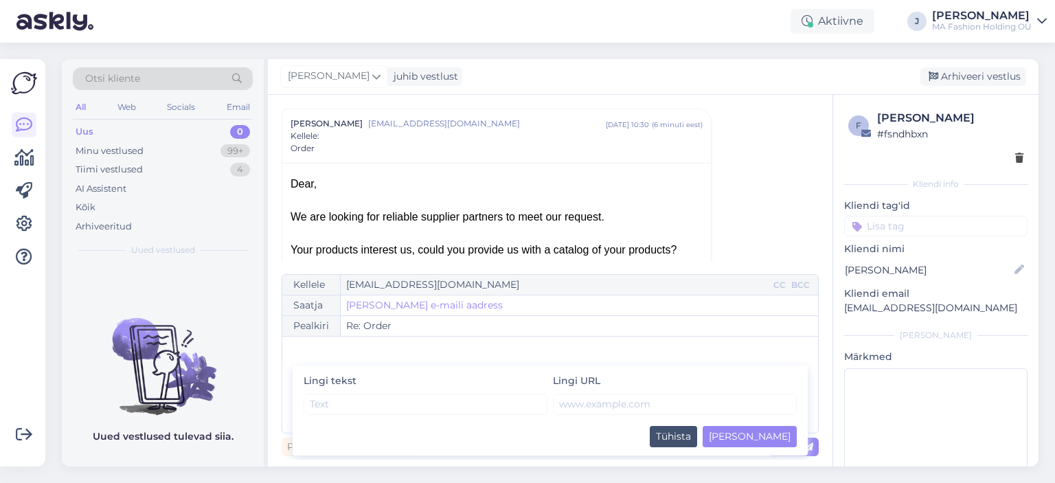
click at [500, 247] on div "Your products interest us, could you provide us with a catalog of your products?" at bounding box center [497, 250] width 412 height 16
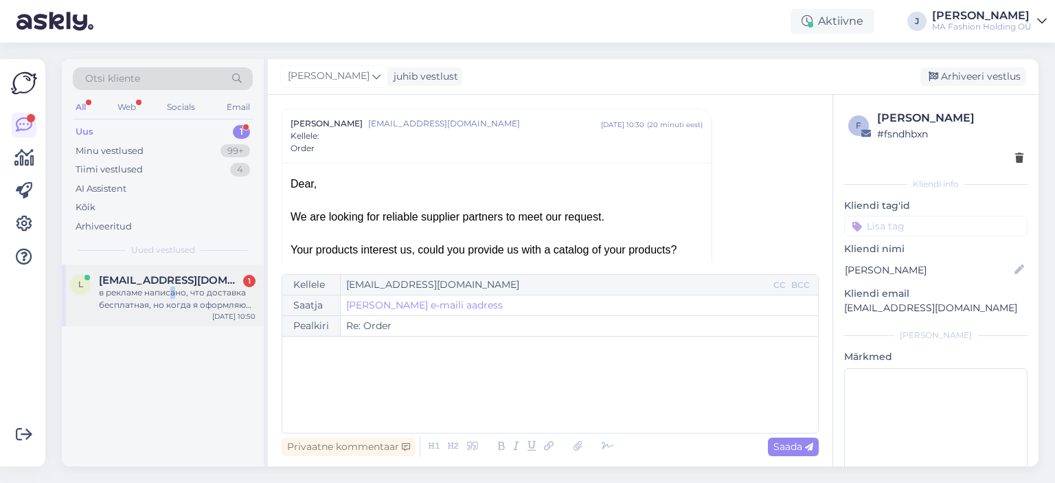
click at [172, 295] on div "в рекламе написано, что доставка бесплатная, но когда я оформляю заказ, вижу пл…" at bounding box center [177, 299] width 157 height 25
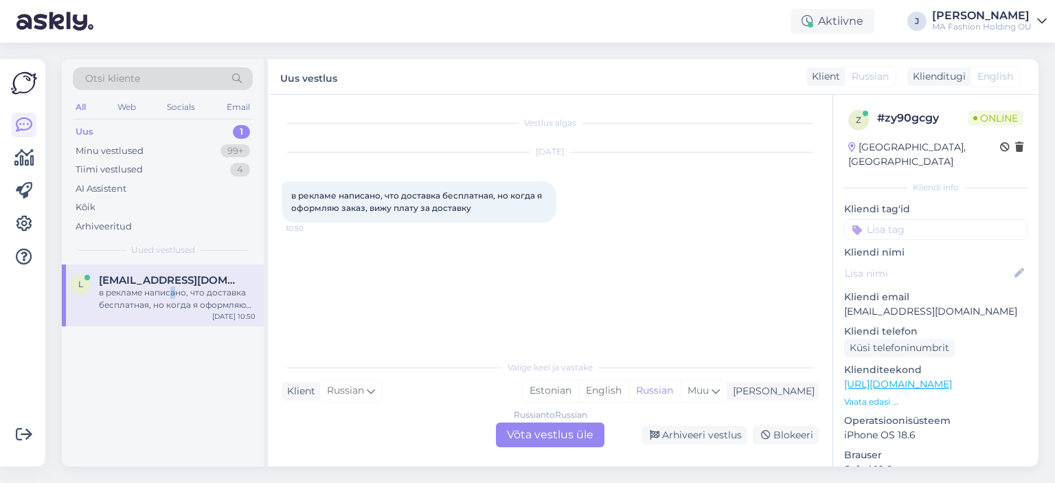
scroll to position [0, 0]
click at [536, 436] on div "Russian to Russian Võta vestlus üle" at bounding box center [550, 435] width 109 height 25
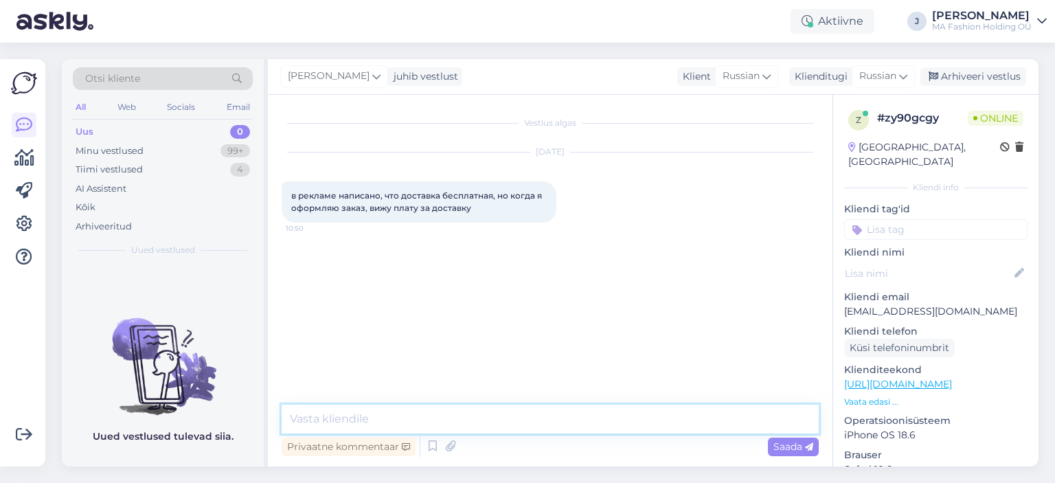
click at [535, 418] on textarea at bounding box center [550, 419] width 537 height 29
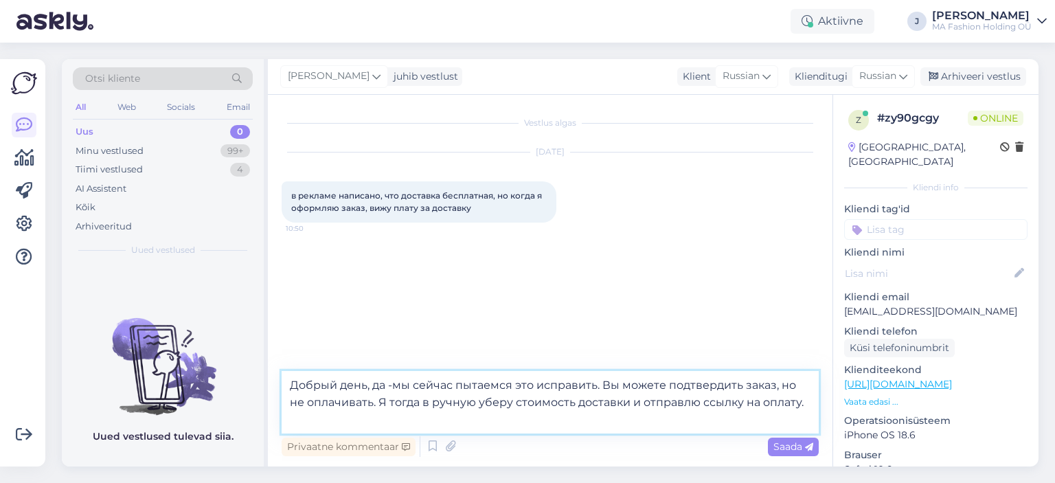
type textarea "Добрый день, да -мы сейчас пытаемся это исправить. Вы можете подтвердить заказ,…"
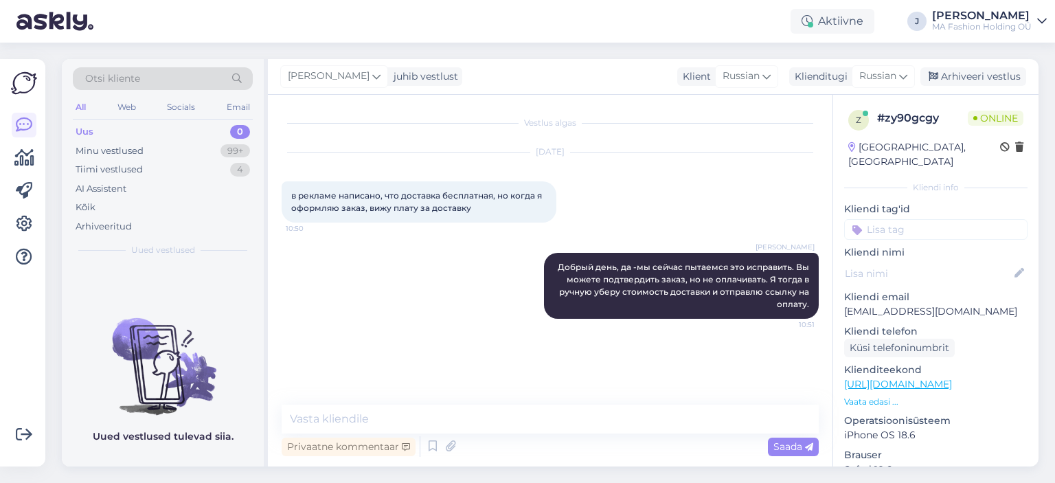
click at [579, 379] on div "Vestlus algas [DATE] в рекламе написано, что доставка бесплатная, но когда я оф…" at bounding box center [557, 251] width 550 height 284
click at [154, 132] on div "Uus 0" at bounding box center [163, 131] width 180 height 19
click at [154, 152] on div "Minu vestlused 99+" at bounding box center [163, 151] width 180 height 19
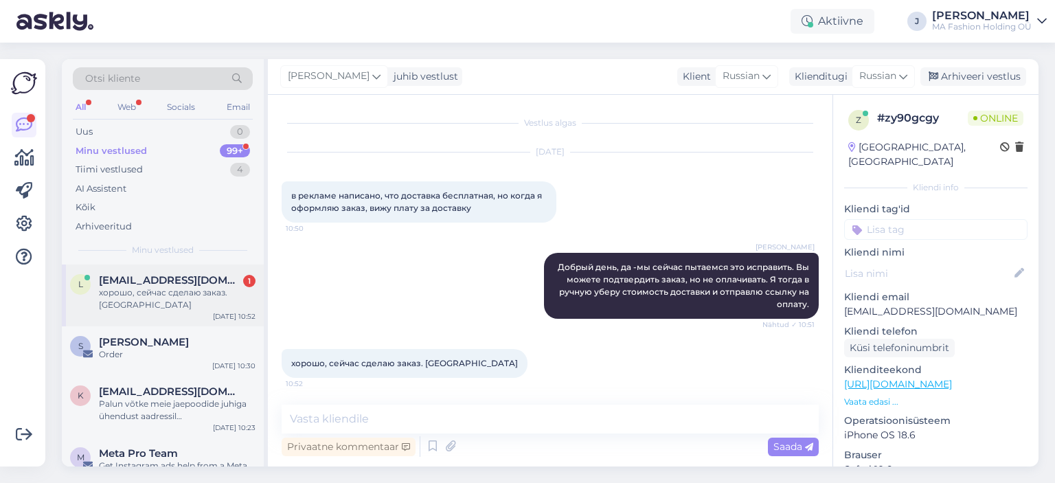
click at [161, 321] on div "l [EMAIL_ADDRESS][DOMAIN_NAME] 1 хорошо, сейчас сделаю заказ. спасибо [DATE] 10…" at bounding box center [163, 296] width 202 height 62
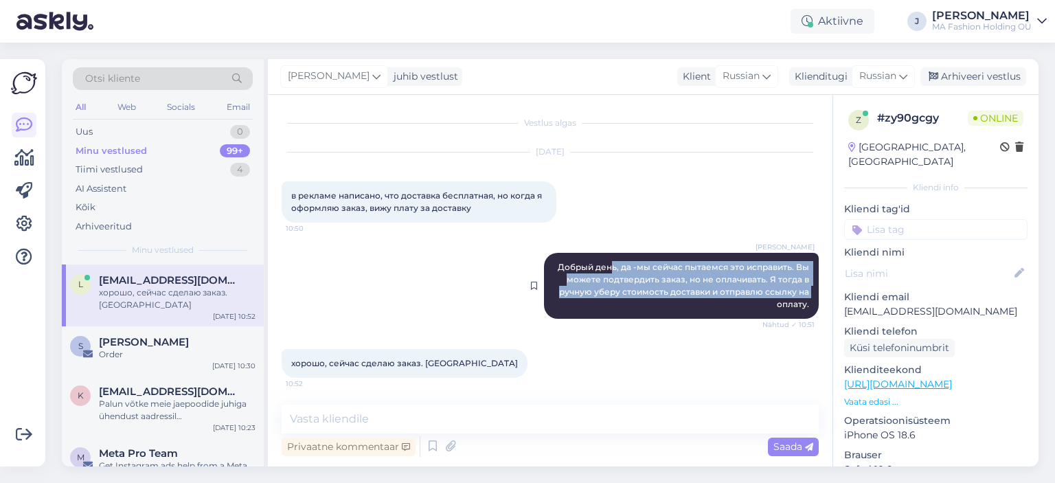
drag, startPoint x: 677, startPoint y: 300, endPoint x: 598, endPoint y: 258, distance: 89.4
click at [598, 258] on div "[PERSON_NAME] день, да -мы сейчас пытаемся это исправить. Вы можете подтвердить…" at bounding box center [681, 286] width 275 height 66
click at [618, 273] on div "[PERSON_NAME] день, да -мы сейчас пытаемся это исправить. Вы можете подтвердить…" at bounding box center [681, 286] width 275 height 66
click at [618, 273] on span "Добрый день, да -мы сейчас пытаемся это исправить. Вы можете подтвердить заказ,…" at bounding box center [685, 285] width 254 height 47
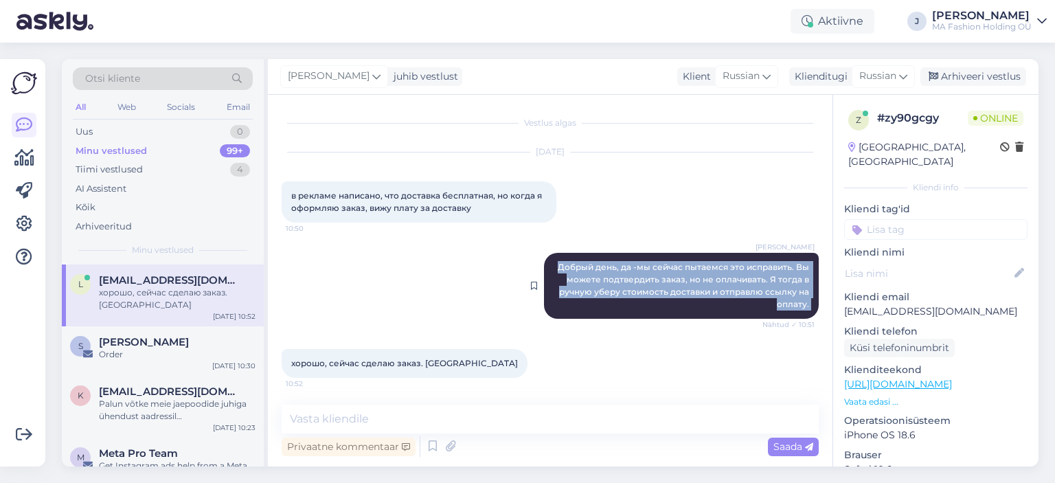
click at [616, 280] on span "Добрый день, да -мы сейчас пытаемся это исправить. Вы можете подтвердить заказ,…" at bounding box center [685, 285] width 254 height 47
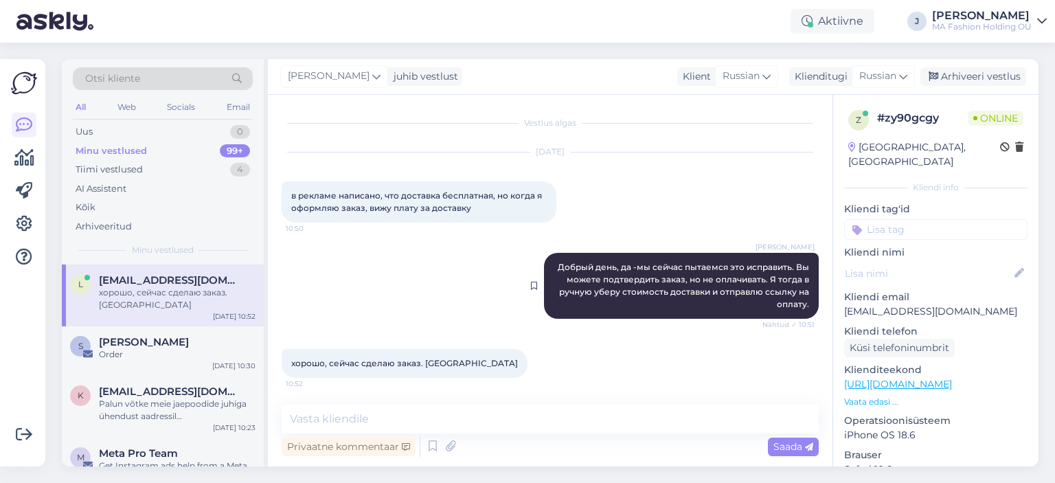
click at [616, 282] on span "Добрый день, да -мы сейчас пытаемся это исправить. Вы можете подтвердить заказ,…" at bounding box center [685, 285] width 254 height 47
drag, startPoint x: 943, startPoint y: 299, endPoint x: 840, endPoint y: 302, distance: 102.4
click at [840, 302] on div "z # zy90gcgy Online [GEOGRAPHIC_DATA], [GEOGRAPHIC_DATA] Kliendi info Kliendi t…" at bounding box center [935, 384] width 205 height 579
copy p "[EMAIL_ADDRESS][DOMAIN_NAME]"
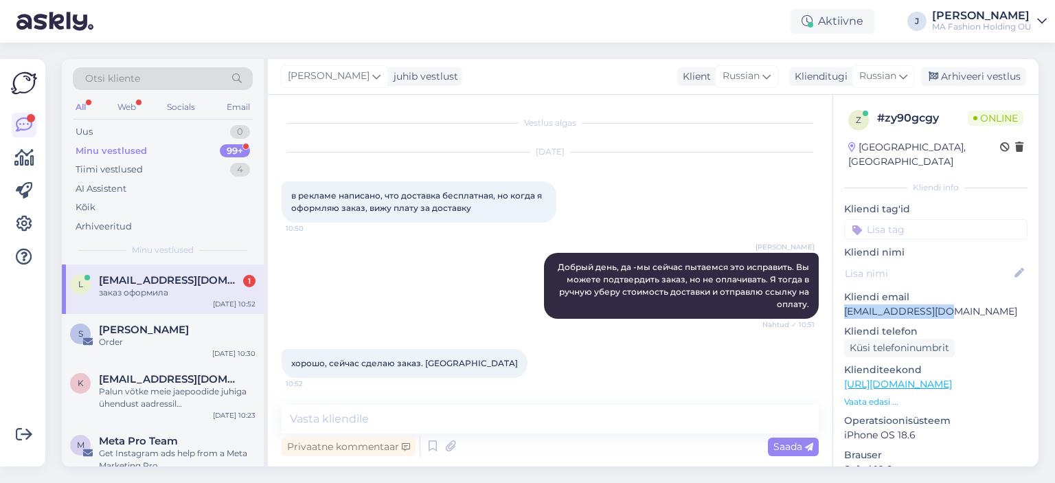
scroll to position [59, 0]
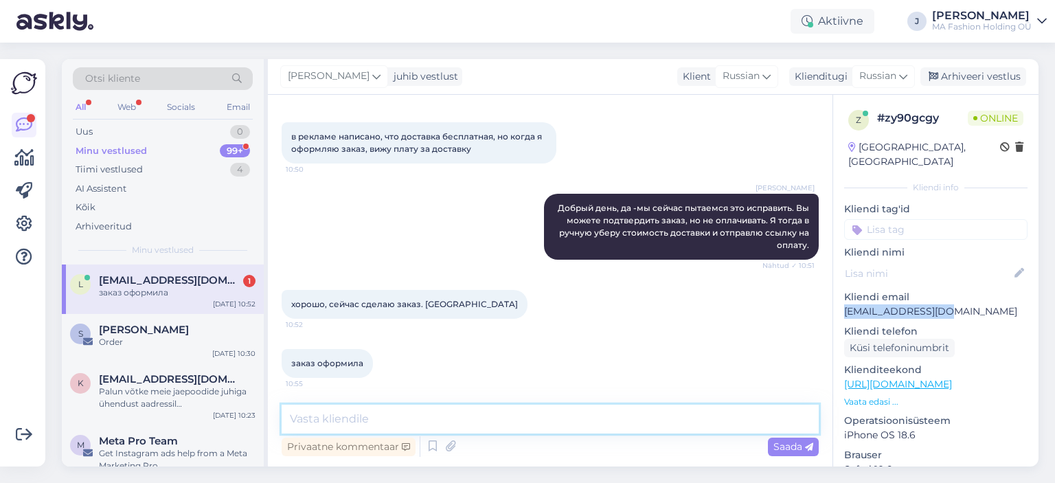
click at [422, 412] on textarea at bounding box center [550, 419] width 537 height 29
paste textarea "[URL][DOMAIN_NAME]"
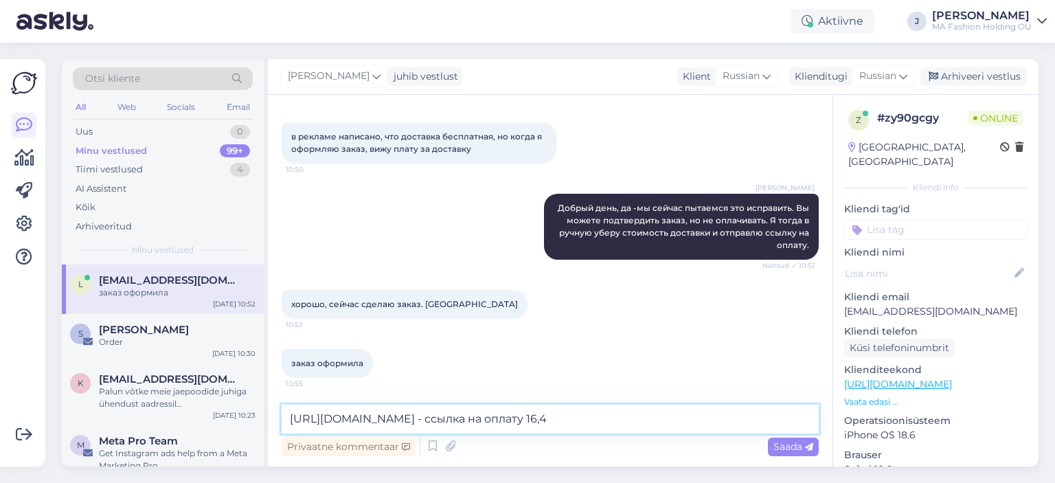
type textarea "[URL][DOMAIN_NAME] - ссылка на оплату 16,45"
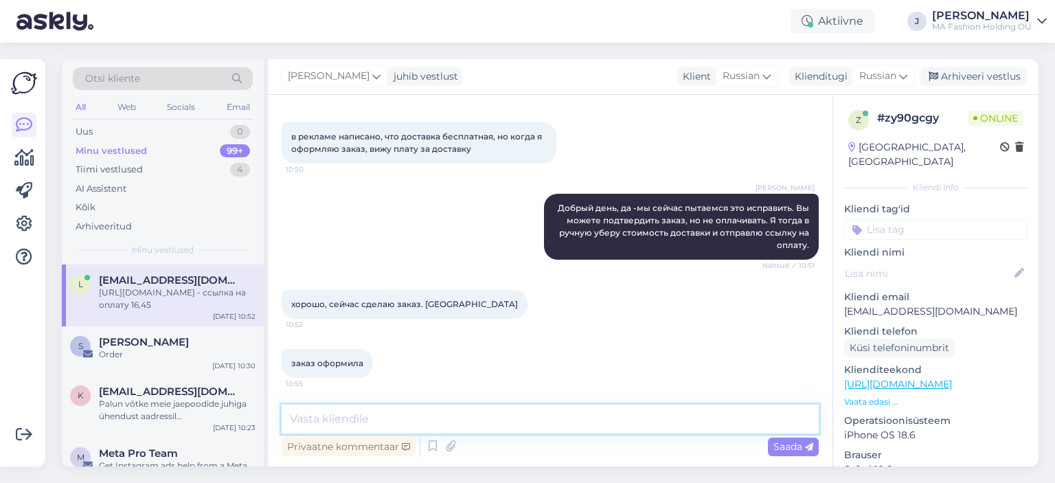
scroll to position [131, 0]
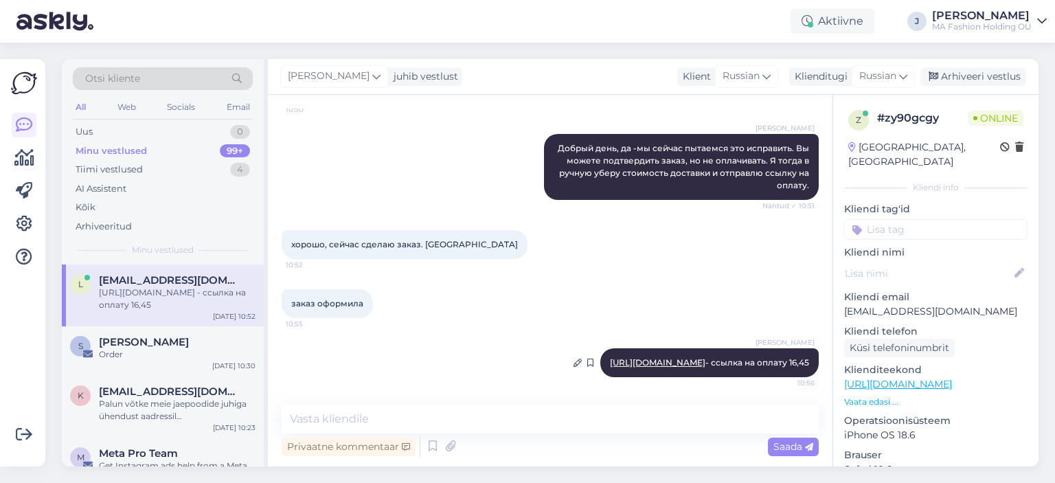
click at [610, 357] on link "[URL][DOMAIN_NAME]" at bounding box center [658, 362] width 96 height 10
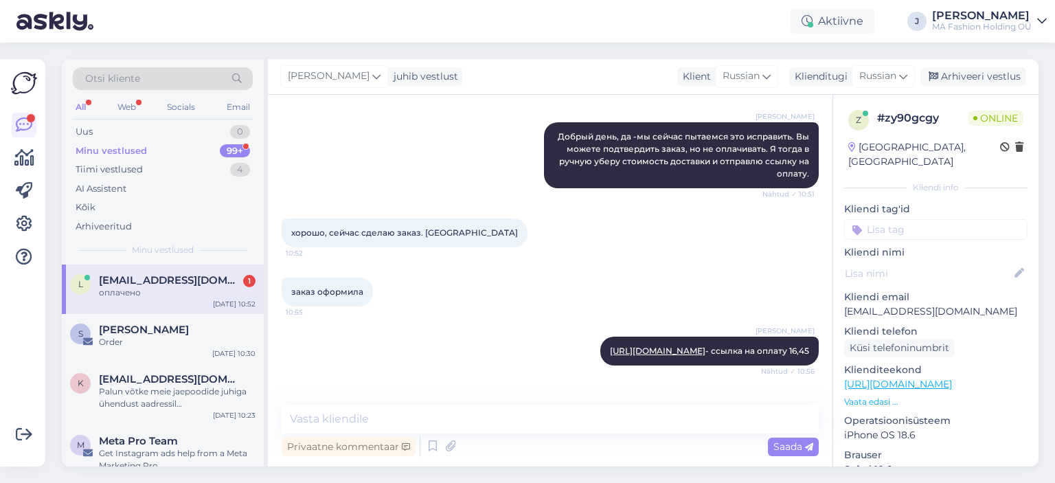
scroll to position [190, 0]
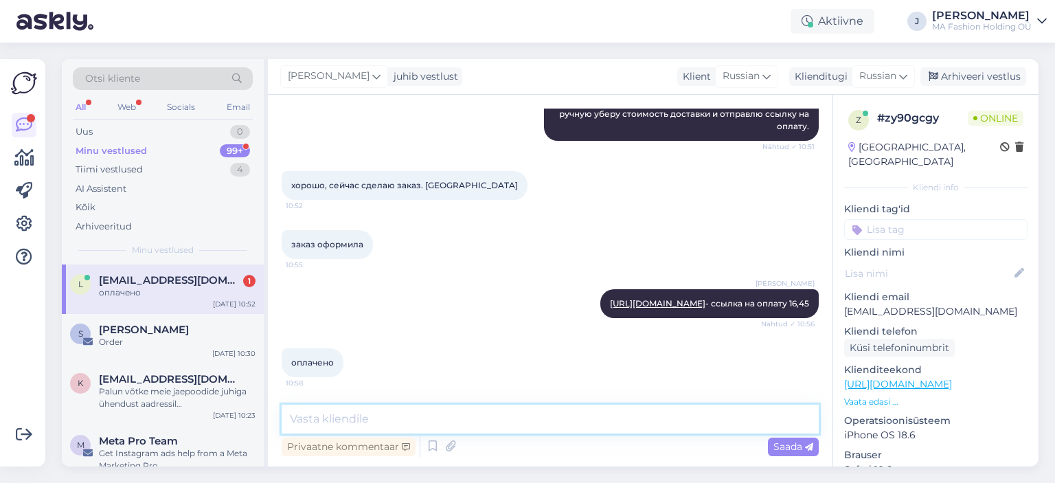
click at [401, 412] on textarea at bounding box center [550, 419] width 537 height 29
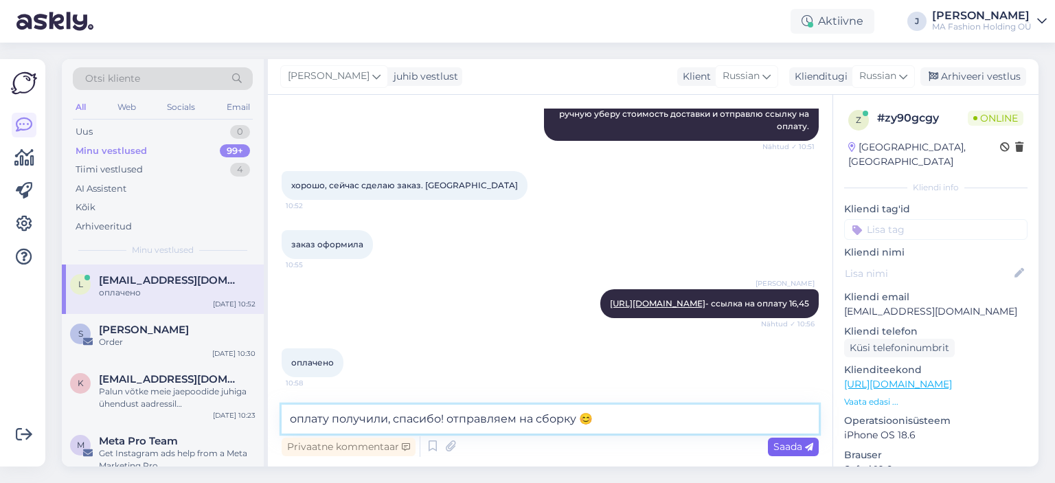
type textarea "оплату получили, спасибо! отправляем на сборку 😊"
click at [776, 452] on span "Saada" at bounding box center [794, 446] width 40 height 12
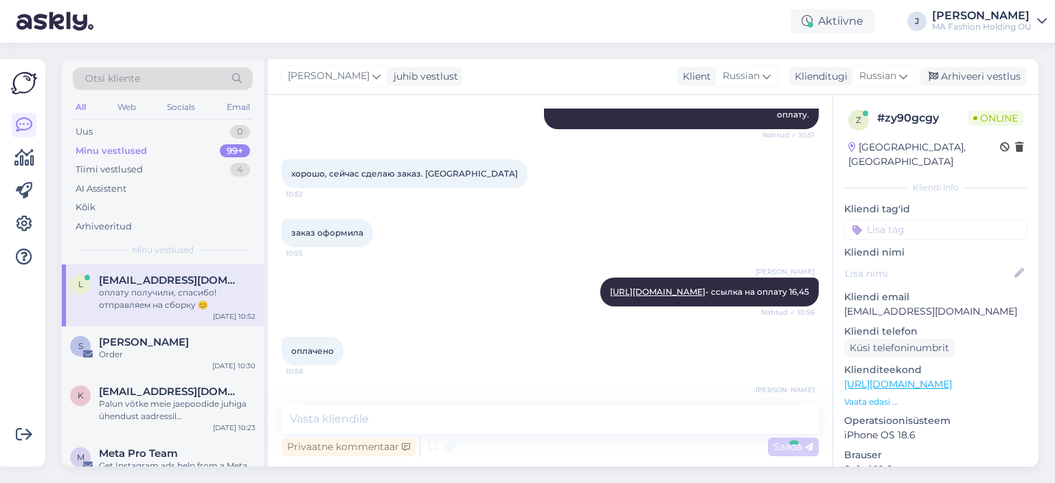
scroll to position [249, 0]
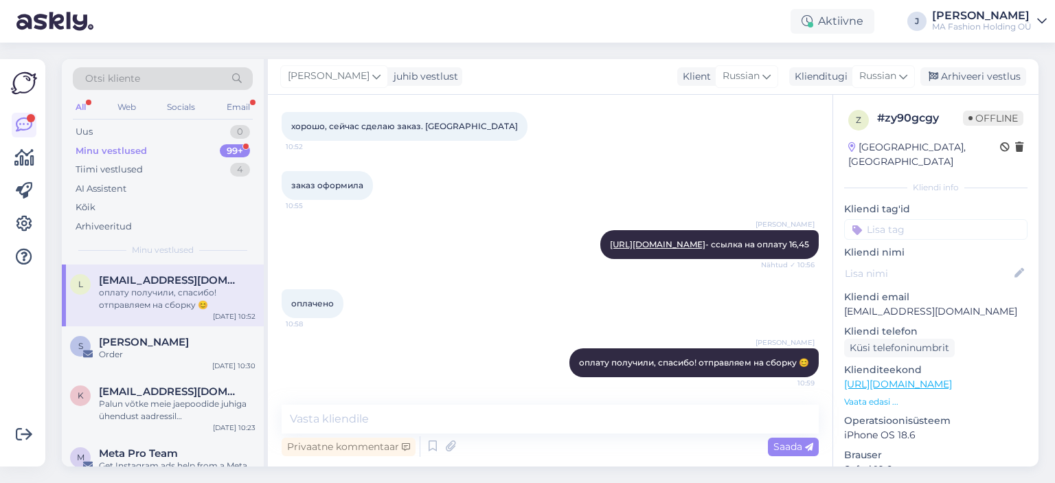
click at [190, 147] on div "Minu vestlused 99+" at bounding box center [163, 151] width 180 height 19
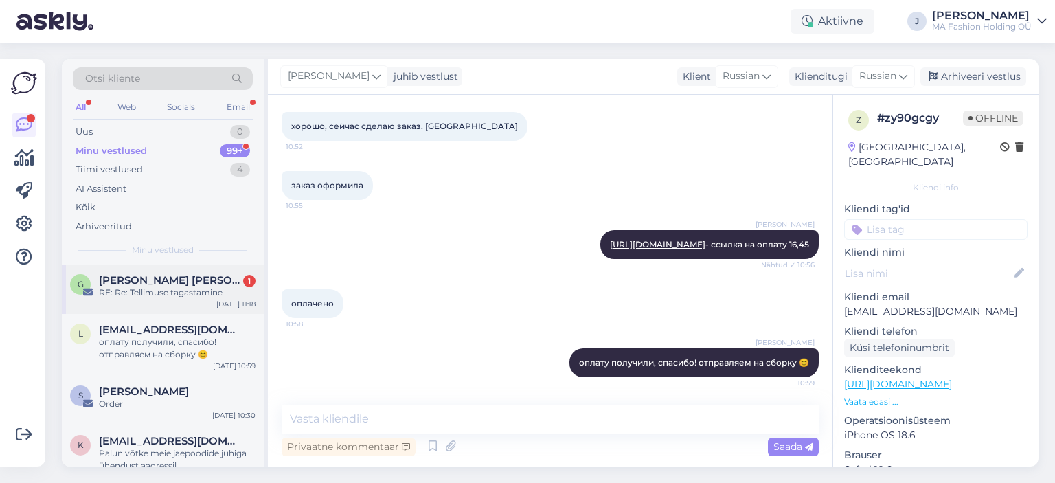
click at [197, 288] on div "RE: Re: Tellimuse tagastamine" at bounding box center [177, 293] width 157 height 12
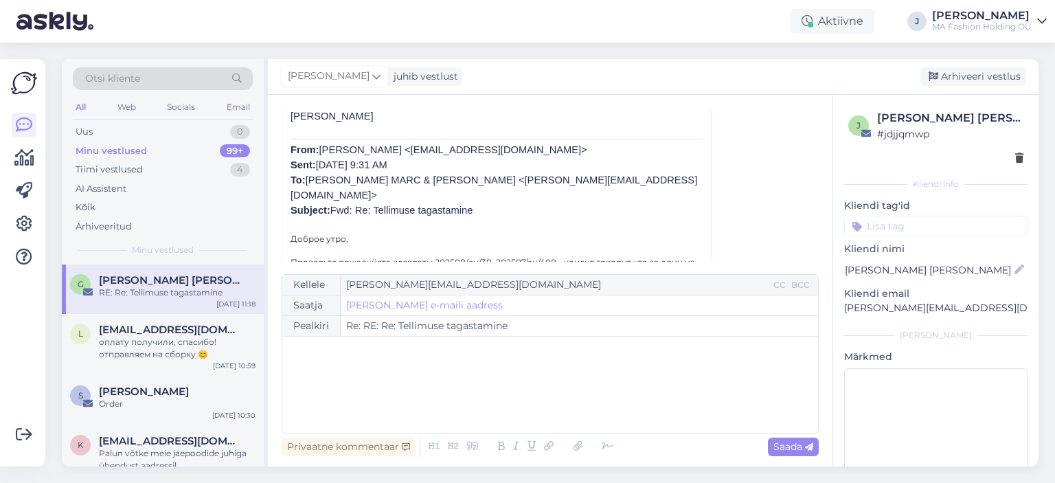
scroll to position [1402, 0]
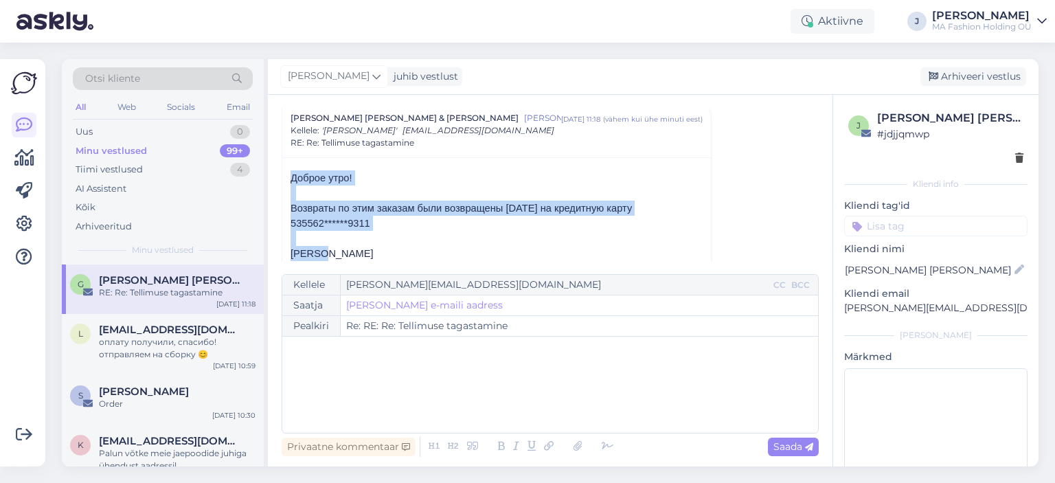
drag, startPoint x: 378, startPoint y: 227, endPoint x: 292, endPoint y: 172, distance: 101.6
click at [323, 203] on span "Возвраты по этим заказам были возвращены [DATE] на кредитную карту 535562******…" at bounding box center [461, 216] width 341 height 26
drag, startPoint x: 350, startPoint y: 236, endPoint x: 310, endPoint y: 172, distance: 75.3
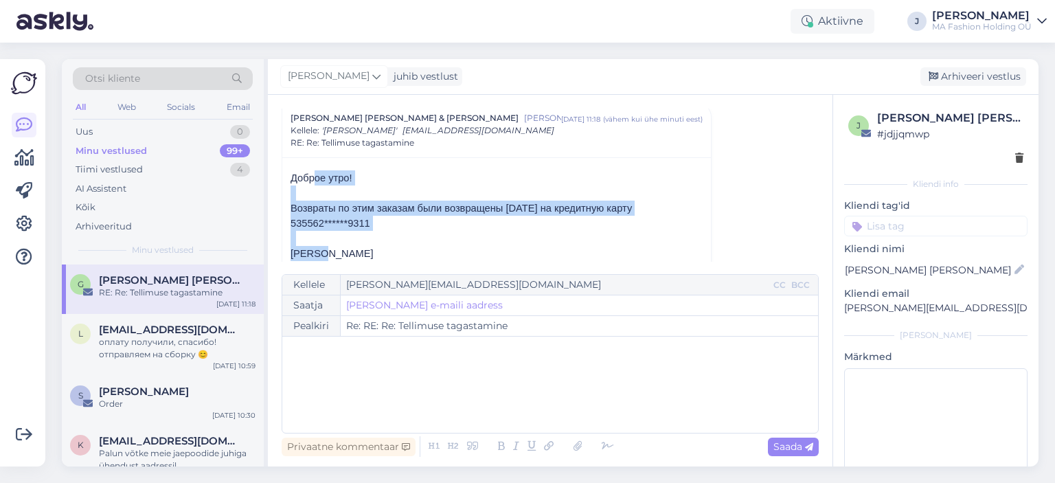
click at [336, 203] on span "Возвраты по этим заказам были возвращены [DATE] на кредитную карту 535562******…" at bounding box center [461, 216] width 341 height 26
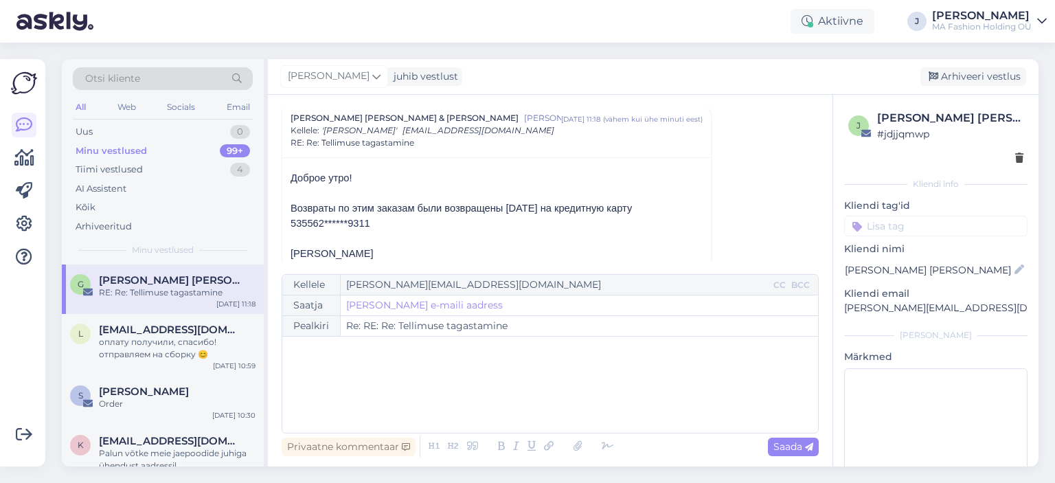
click at [462, 190] on p at bounding box center [497, 193] width 412 height 15
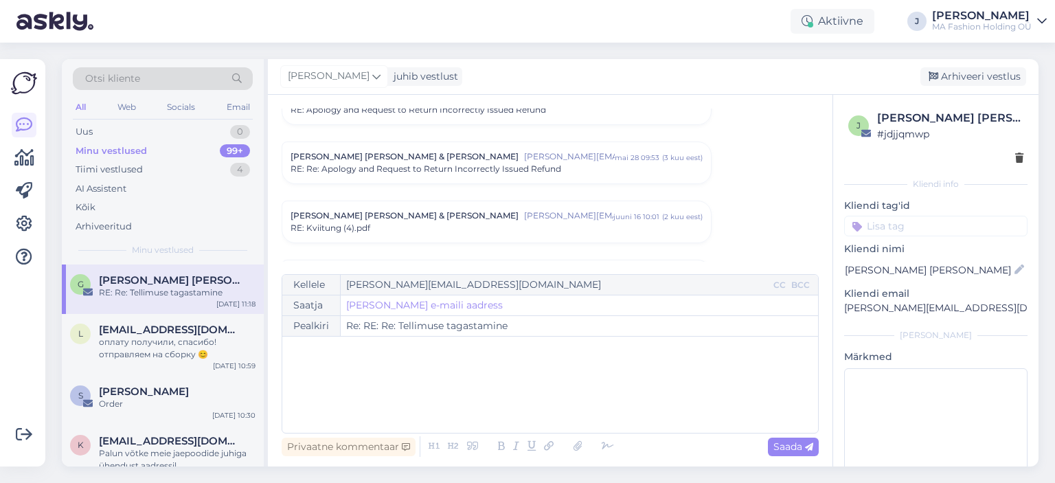
click at [357, 210] on span "[PERSON_NAME] [PERSON_NAME] & [PERSON_NAME]" at bounding box center [405, 216] width 228 height 12
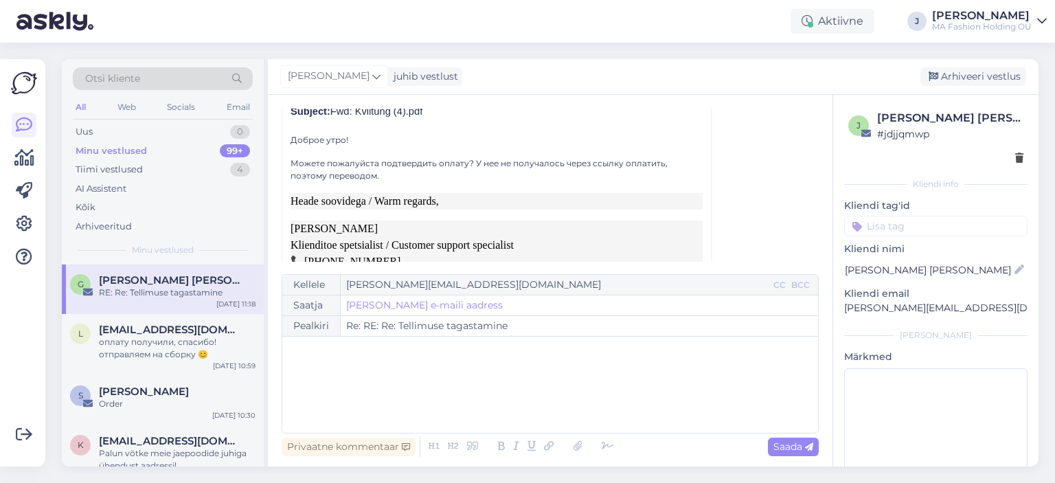
scroll to position [1333, 0]
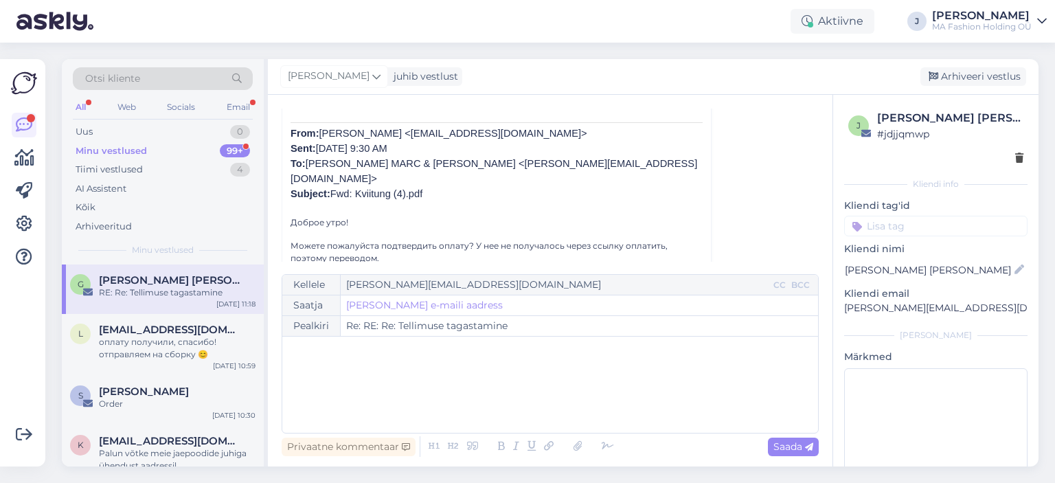
click at [156, 157] on div "Minu vestlused 99+" at bounding box center [163, 151] width 180 height 19
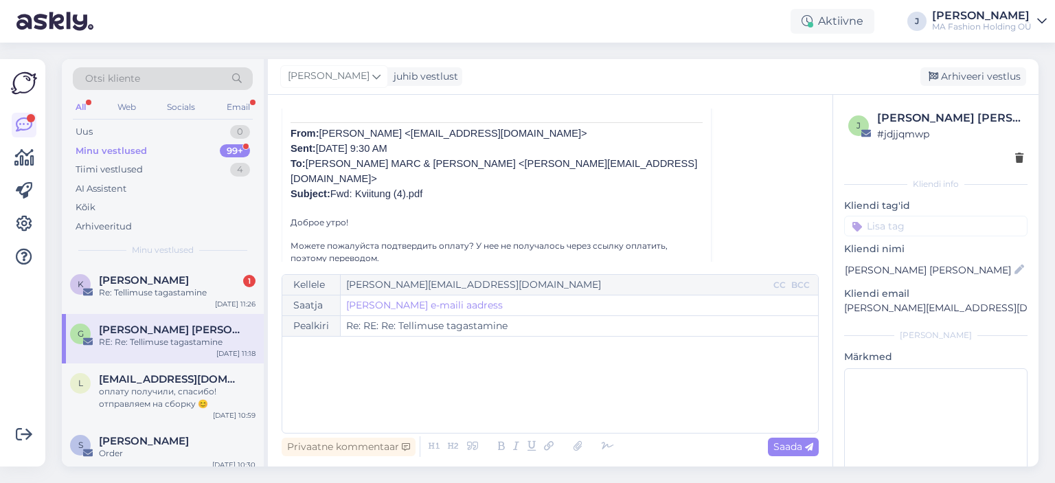
click at [155, 251] on span "Minu vestlused" at bounding box center [163, 250] width 62 height 12
click at [164, 274] on span "[PERSON_NAME]" at bounding box center [144, 280] width 90 height 12
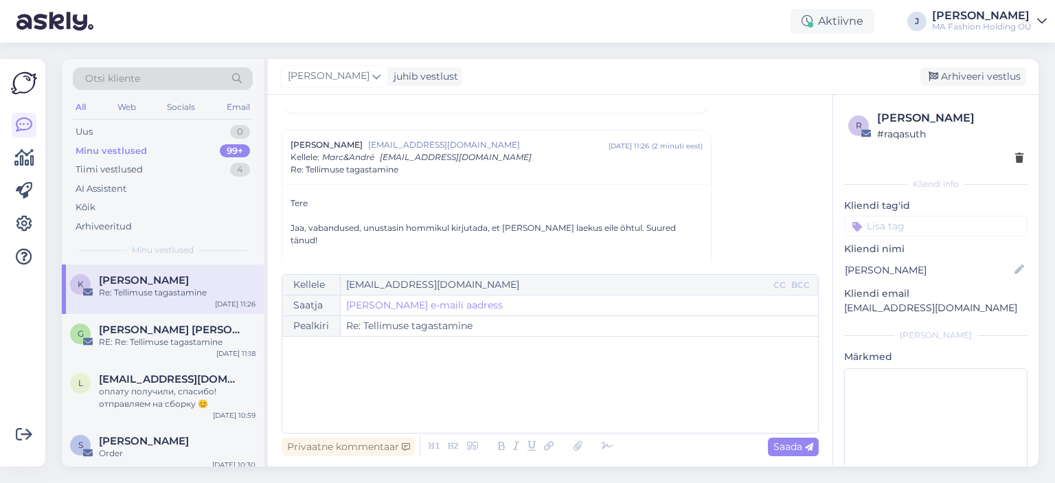
scroll to position [249, 0]
drag, startPoint x: 513, startPoint y: 227, endPoint x: 691, endPoint y: 226, distance: 178.0
click at [691, 226] on div "Jaa, vabandused, unustasin hommikul kirjutada, et [PERSON_NAME] laekus eile õht…" at bounding box center [497, 237] width 412 height 25
click at [557, 230] on div "Jaa, vabandused, unustasin hommikul kirjutada, et [PERSON_NAME] laekus eile õht…" at bounding box center [497, 237] width 412 height 25
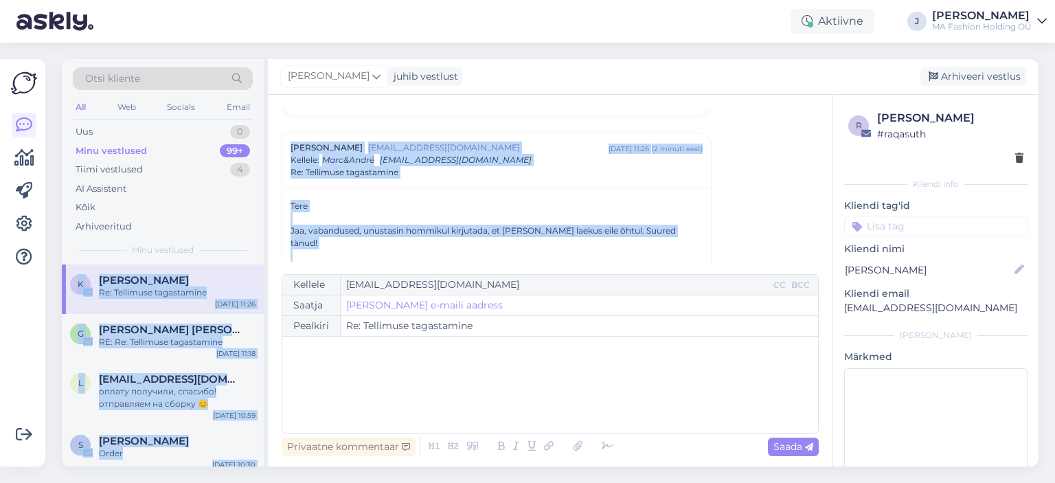
drag, startPoint x: 388, startPoint y: 238, endPoint x: 278, endPoint y: 190, distance: 119.6
click at [267, 192] on div "Otsi kliente All Web Socials Email Uus 0 Minu vestlused 99+ Tiimi vestlused 4 A…" at bounding box center [550, 262] width 977 height 407
